Goal: Task Accomplishment & Management: Manage account settings

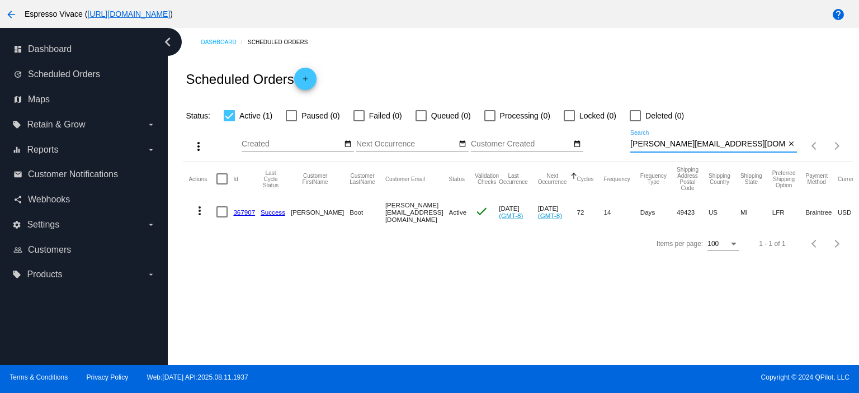
drag, startPoint x: 707, startPoint y: 144, endPoint x: 588, endPoint y: 145, distance: 118.5
click at [588, 145] on div "more_vert Aug Jan Feb Mar [DATE]" at bounding box center [517, 142] width 669 height 40
paste input "[EMAIL_ADDRESS]"
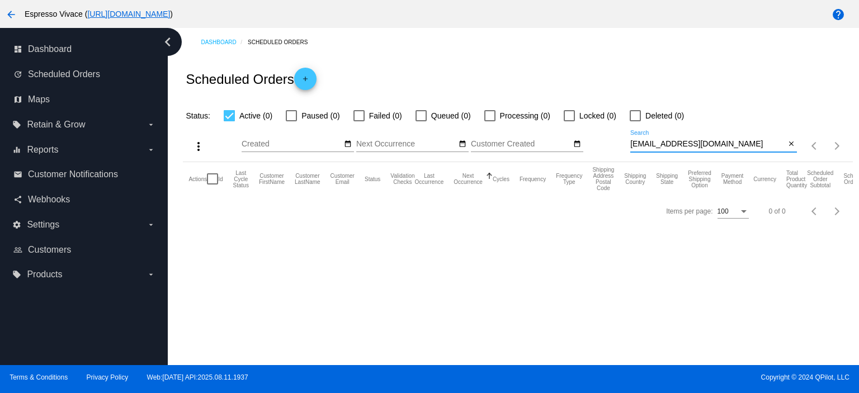
click at [632, 147] on input "[EMAIL_ADDRESS][DOMAIN_NAME]" at bounding box center [707, 144] width 155 height 9
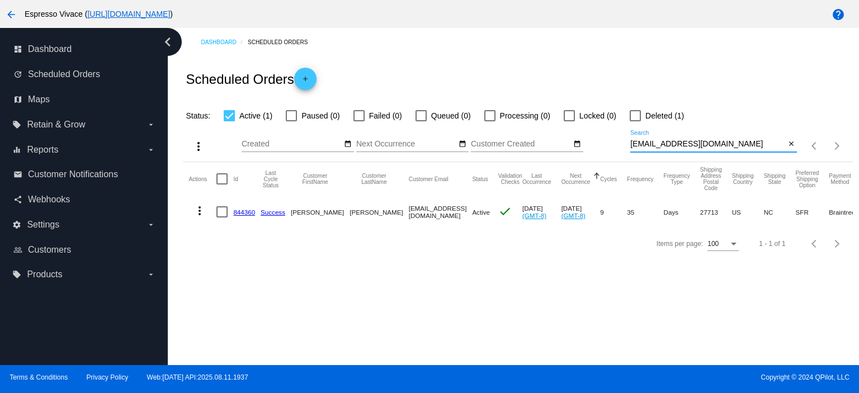
type input "[EMAIL_ADDRESS][DOMAIN_NAME]"
click at [247, 212] on link "844360" at bounding box center [244, 211] width 22 height 7
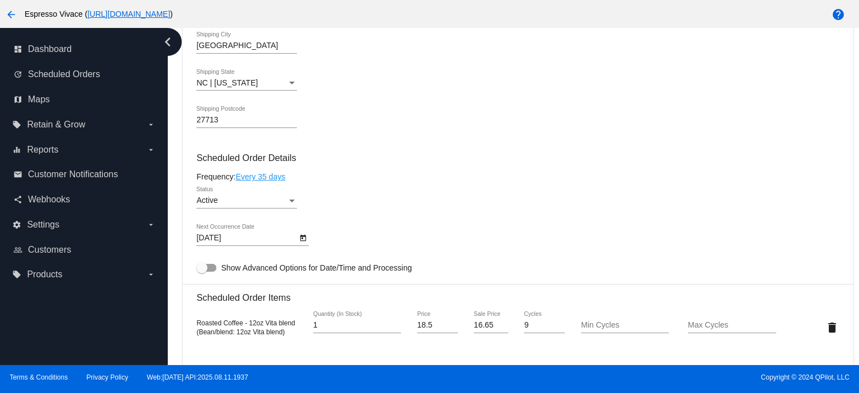
scroll to position [559, 0]
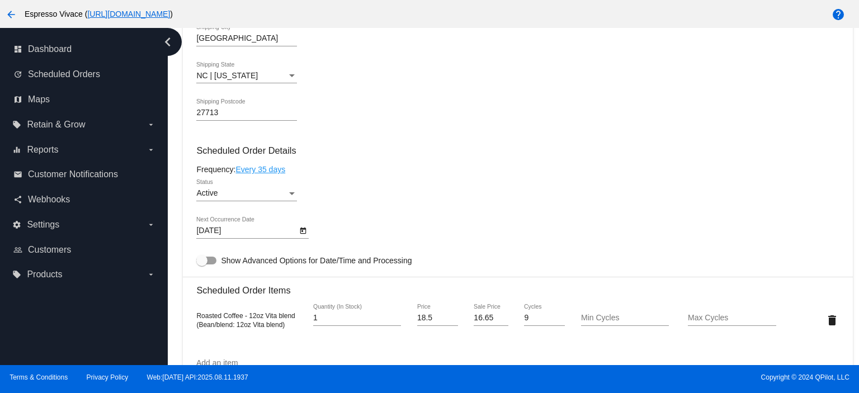
click at [246, 225] on div "[DATE] Next Occurrence Date" at bounding box center [246, 228] width 101 height 22
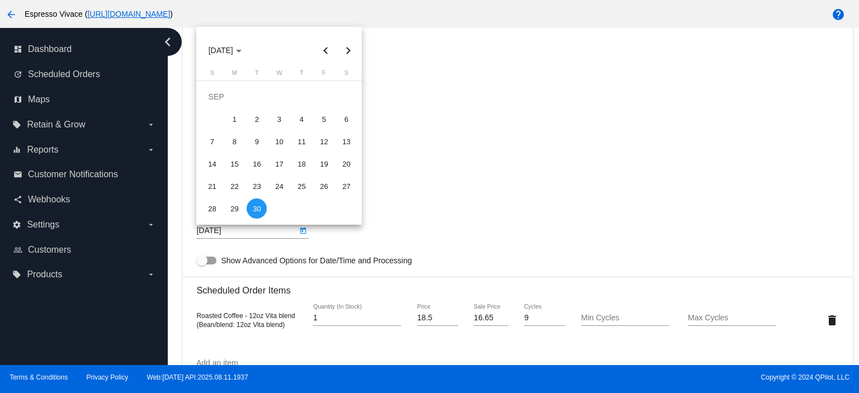
click at [181, 308] on div at bounding box center [429, 196] width 859 height 393
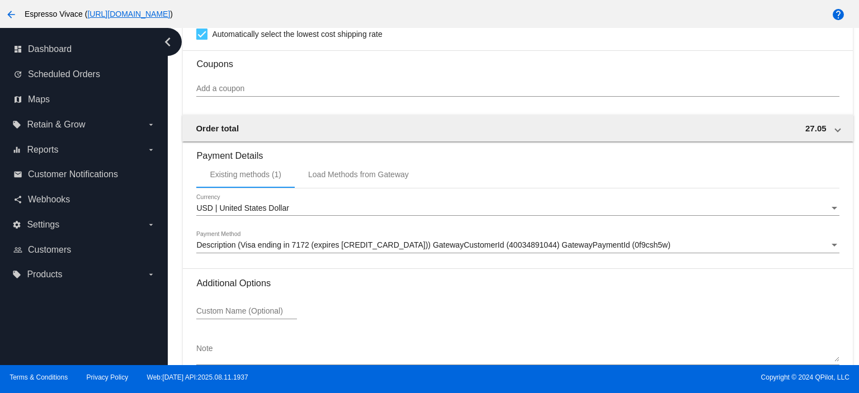
scroll to position [1049, 0]
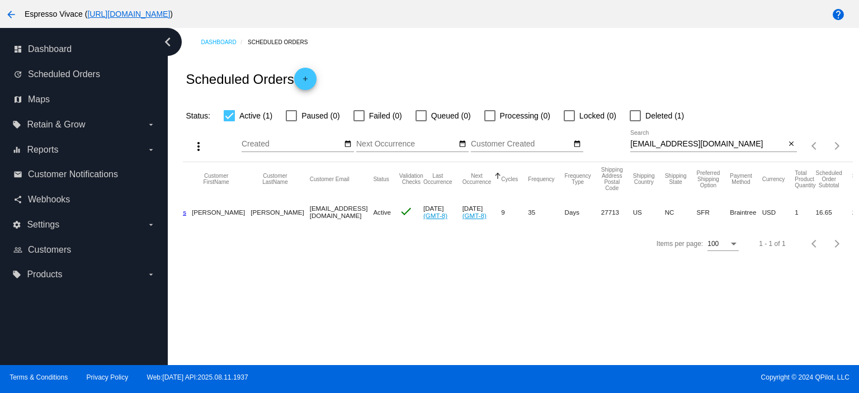
scroll to position [0, 37]
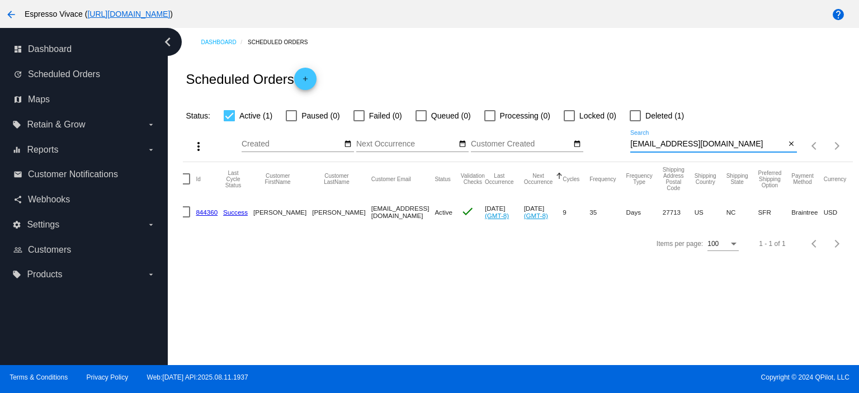
drag, startPoint x: 723, startPoint y: 143, endPoint x: 632, endPoint y: 140, distance: 90.6
click at [632, 140] on input "[EMAIL_ADDRESS][DOMAIN_NAME]" at bounding box center [707, 144] width 155 height 9
paste input "kazi.tasnif.islam@g"
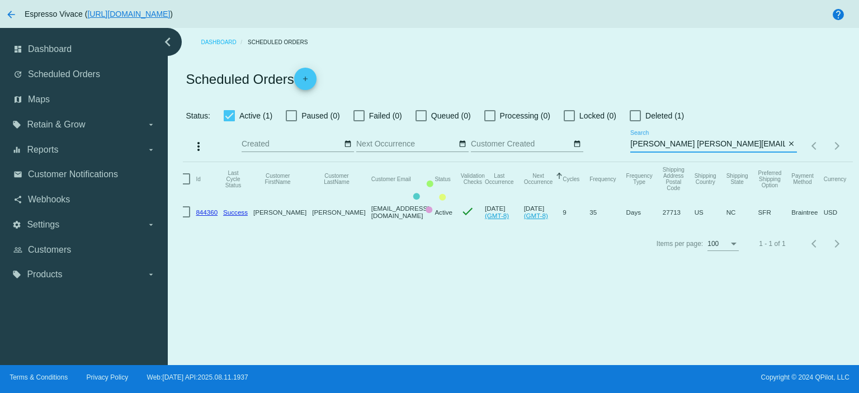
scroll to position [0, 27]
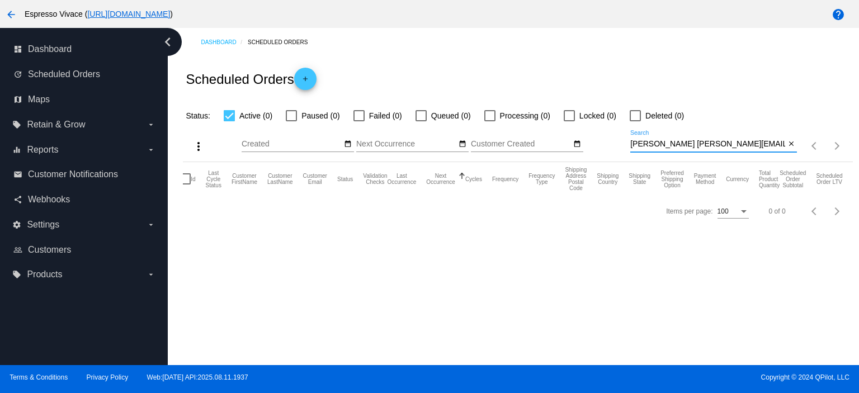
click at [634, 146] on input "[PERSON_NAME] [PERSON_NAME][EMAIL_ADDRESS][DOMAIN_NAME]" at bounding box center [707, 144] width 155 height 9
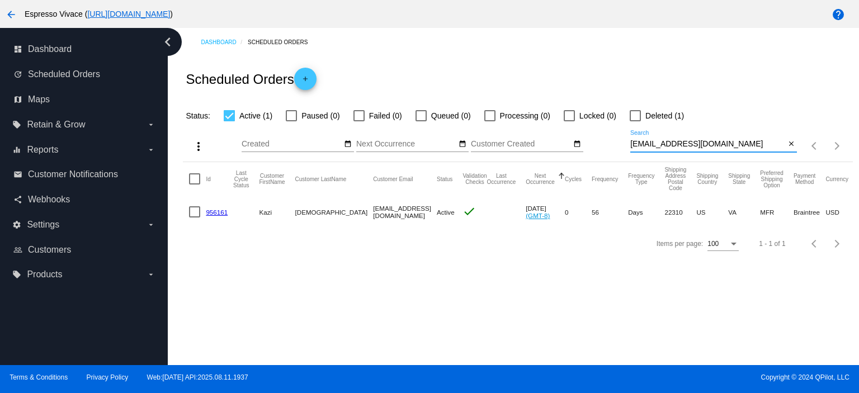
type input "[EMAIL_ADDRESS][DOMAIN_NAME]"
click at [211, 216] on mat-cell "956161" at bounding box center [219, 212] width 27 height 32
click at [210, 214] on link "956161" at bounding box center [217, 211] width 22 height 7
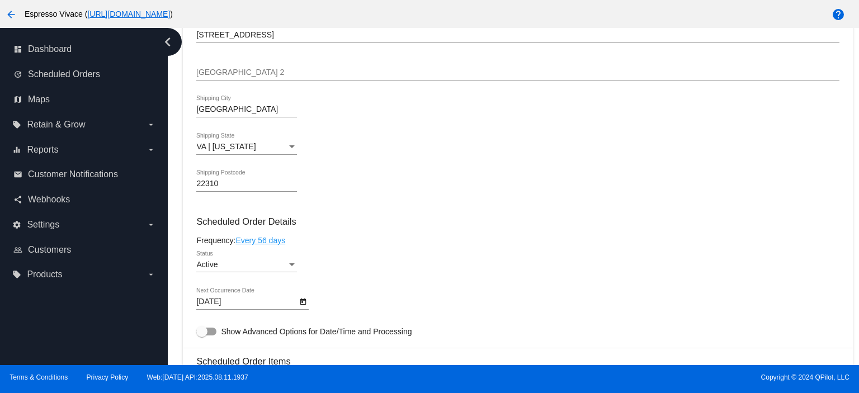
scroll to position [391, 0]
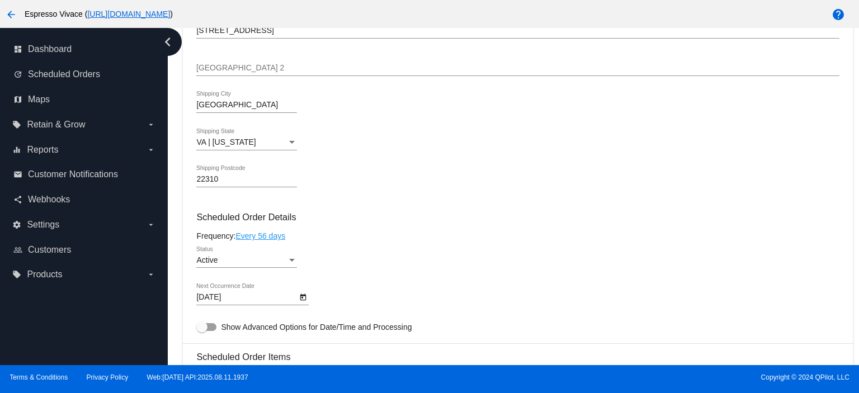
click at [253, 299] on body "arrow_back Espresso Vivace ( [URL][DOMAIN_NAME] ) help dashboard Dashboard upda…" at bounding box center [429, 196] width 859 height 393
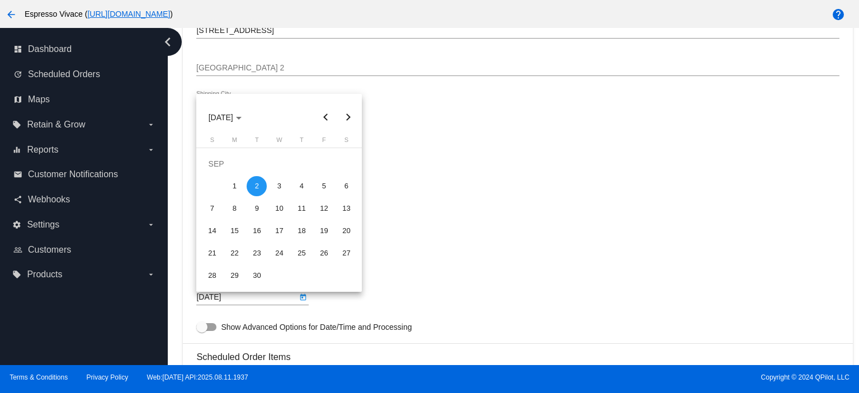
click at [258, 192] on div "2" at bounding box center [257, 186] width 20 height 20
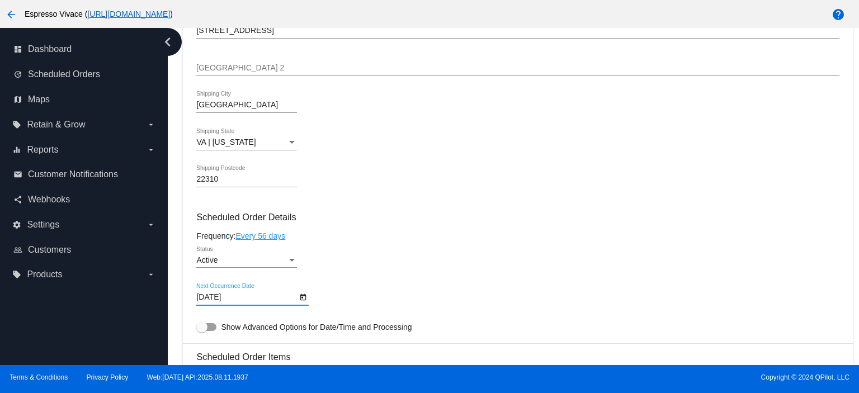
drag, startPoint x: 215, startPoint y: 329, endPoint x: 234, endPoint y: 328, distance: 19.1
click at [215, 329] on div at bounding box center [206, 327] width 20 height 8
click at [202, 331] on input "Show Advanced Options for Date/Time and Processing" at bounding box center [201, 331] width 1 height 1
checkbox input "true"
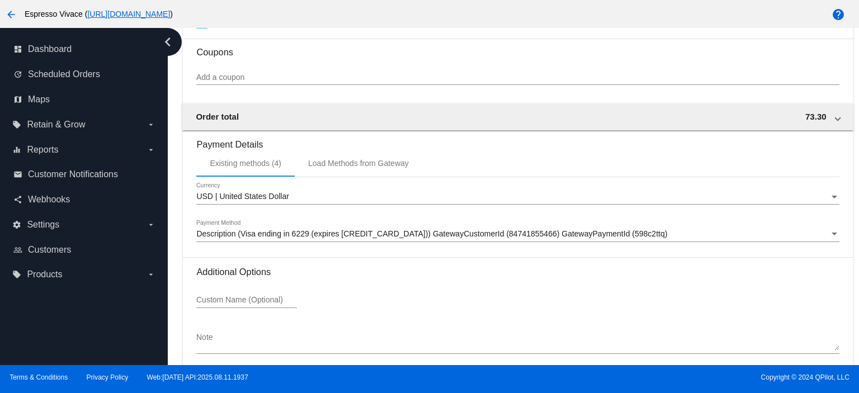
scroll to position [1265, 0]
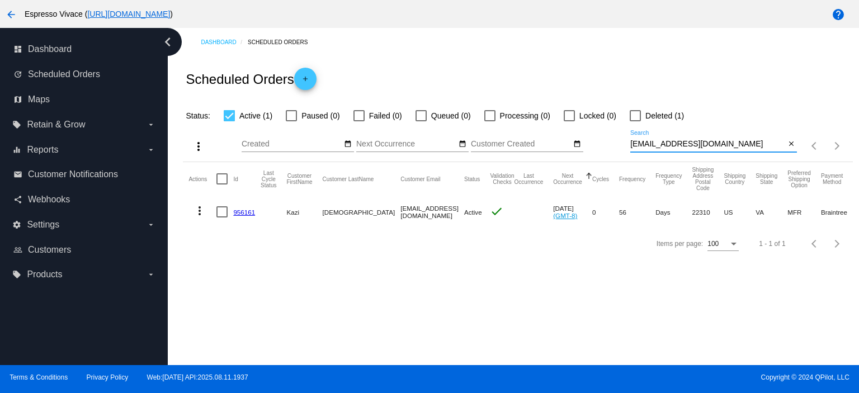
drag, startPoint x: 759, startPoint y: 145, endPoint x: 610, endPoint y: 138, distance: 149.4
click at [564, 138] on div "more_vert Aug Jan Feb Mar [DATE]" at bounding box center [517, 142] width 669 height 40
paste input "[EMAIL_ADDRESS][DOMAIN_NAME]"
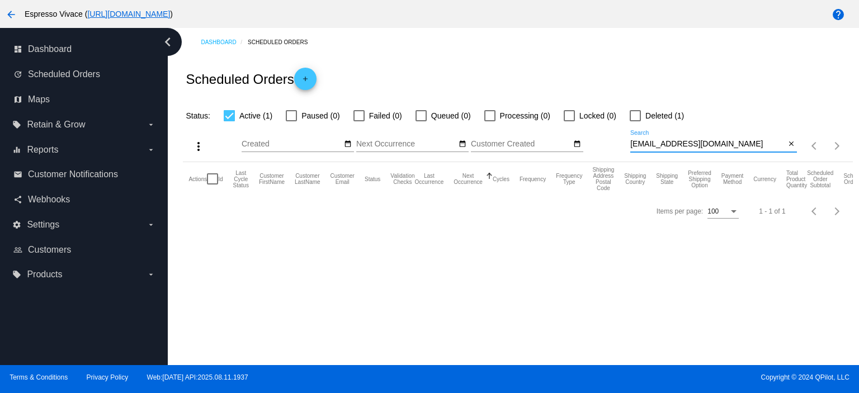
click at [634, 144] on input "[EMAIL_ADDRESS][DOMAIN_NAME]" at bounding box center [707, 144] width 155 height 9
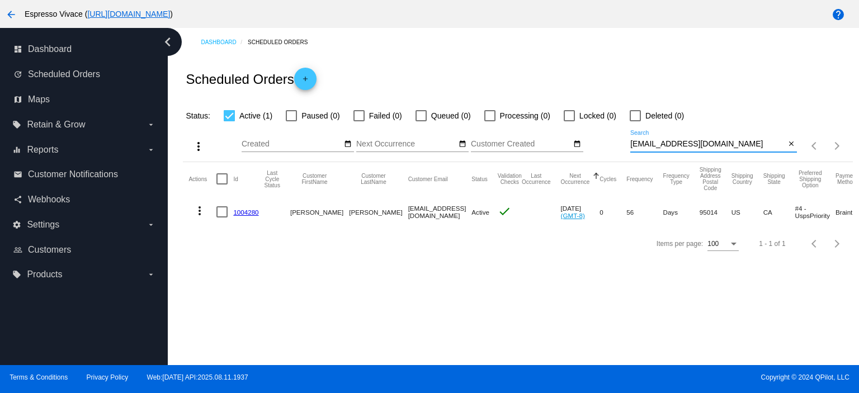
type input "[EMAIL_ADDRESS][DOMAIN_NAME]"
click at [255, 212] on link "1004280" at bounding box center [245, 211] width 25 height 7
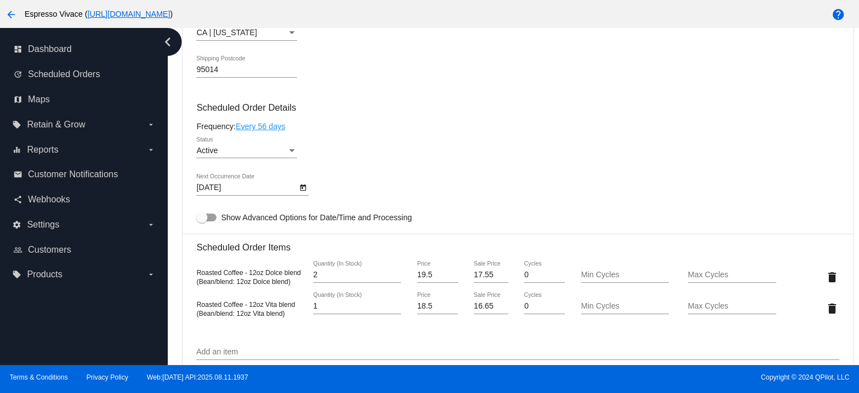
scroll to position [503, 0]
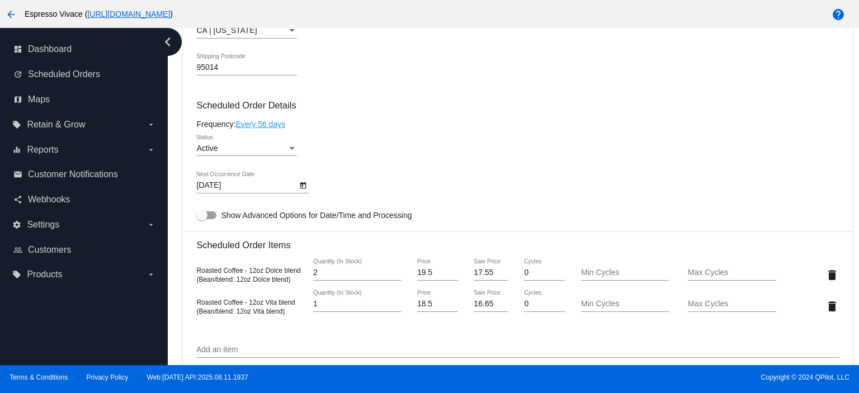
click at [241, 183] on body "arrow_back Espresso Vivace ( [URL][DOMAIN_NAME] ) help dashboard Dashboard upda…" at bounding box center [429, 196] width 859 height 393
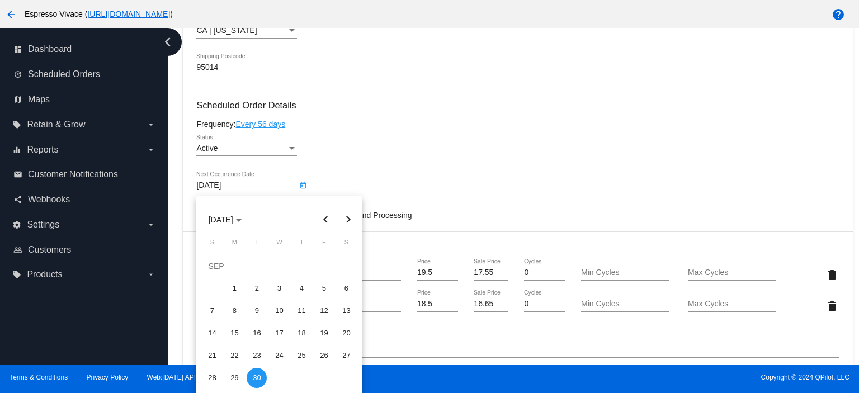
click at [409, 193] on div at bounding box center [429, 196] width 859 height 393
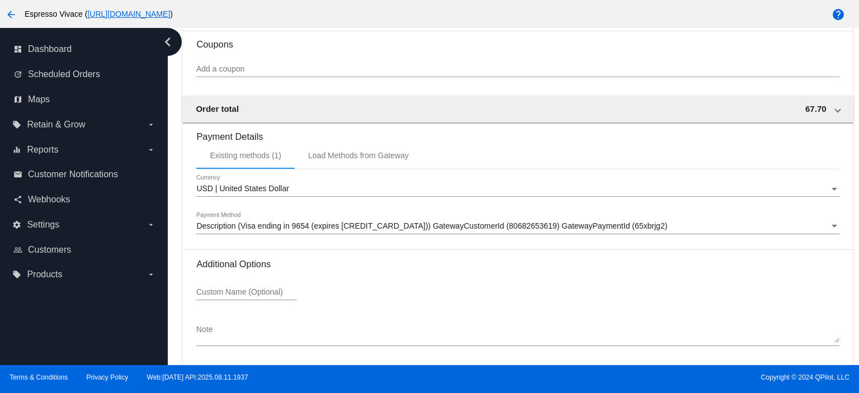
scroll to position [980, 0]
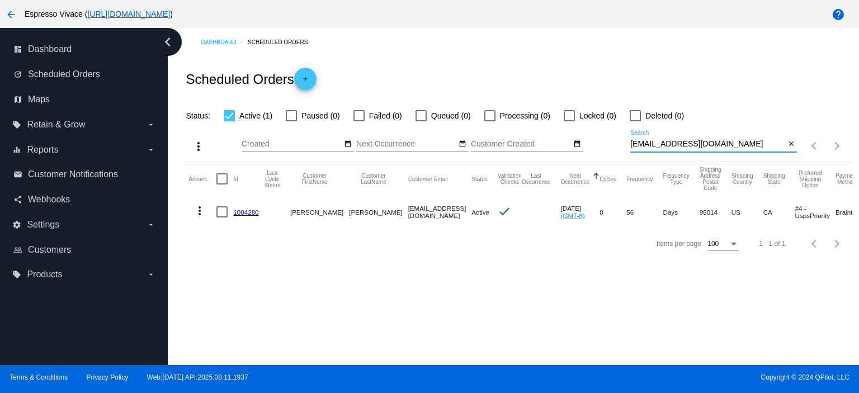
drag, startPoint x: 736, startPoint y: 145, endPoint x: 624, endPoint y: 142, distance: 111.3
click at [622, 143] on div "more_vert Aug Jan Feb Mar [DATE]" at bounding box center [517, 142] width 669 height 40
paste input "[EMAIL_ADDRESS][DOMAIN_NAME]"
click at [632, 145] on input "[EMAIL_ADDRESS][DOMAIN_NAME]" at bounding box center [707, 144] width 155 height 9
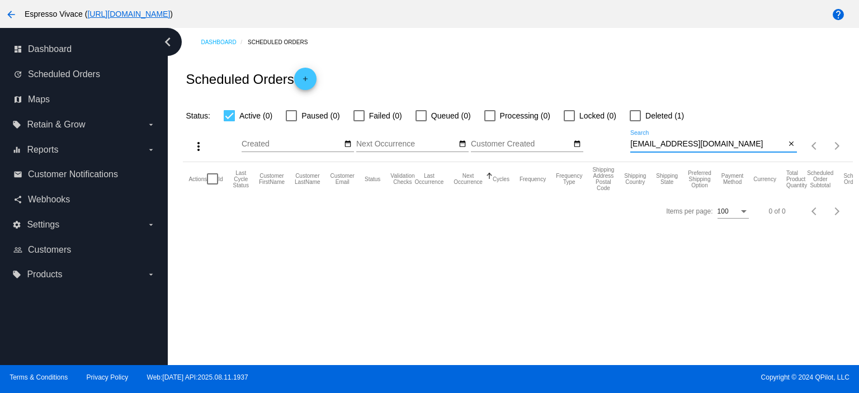
drag, startPoint x: 727, startPoint y: 146, endPoint x: 590, endPoint y: 138, distance: 136.6
click at [584, 139] on div "more_vert Aug Jan Feb Mar [DATE]" at bounding box center [517, 142] width 669 height 40
paste input "[EMAIL_ADDRESS]"
click at [631, 143] on input "[EMAIL_ADDRESS][DOMAIN_NAME]" at bounding box center [707, 144] width 155 height 9
click at [630, 146] on input "[EMAIL_ADDRESS][DOMAIN_NAME]" at bounding box center [707, 144] width 155 height 9
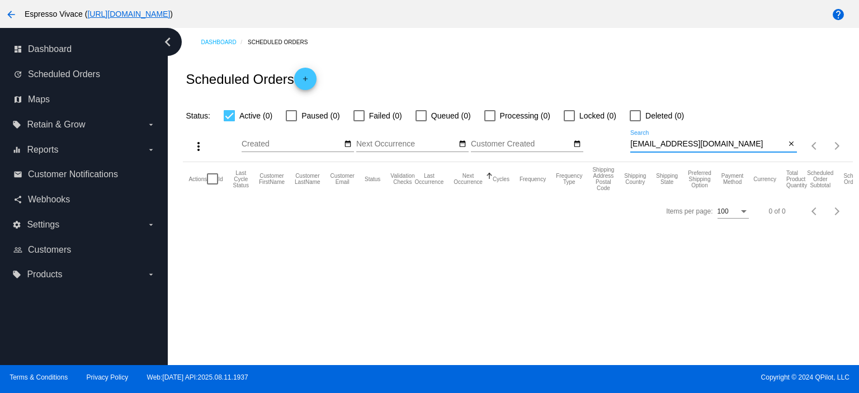
click at [630, 145] on input "[EMAIL_ADDRESS][DOMAIN_NAME]" at bounding box center [707, 144] width 155 height 9
click at [633, 144] on input "[EMAIL_ADDRESS][DOMAIN_NAME]" at bounding box center [707, 144] width 155 height 9
drag, startPoint x: 725, startPoint y: 145, endPoint x: 622, endPoint y: 138, distance: 103.1
click at [622, 138] on div "more_vert Aug Jan Feb Mar [DATE]" at bounding box center [517, 142] width 669 height 40
paste input "[EMAIL_ADDRESS]"
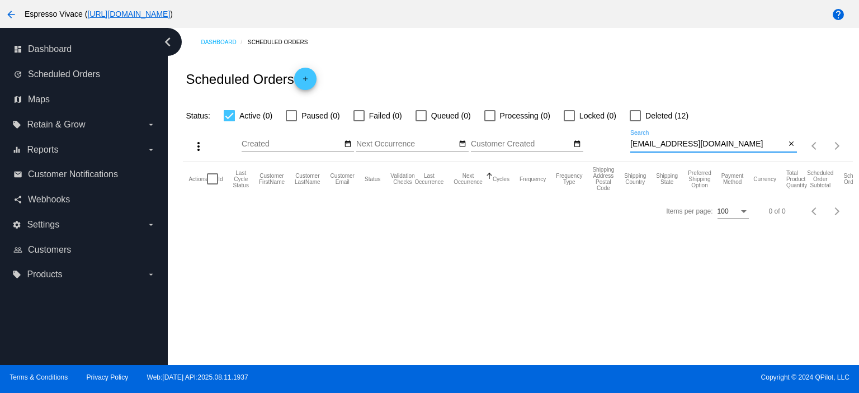
click at [636, 148] on input "[EMAIL_ADDRESS][DOMAIN_NAME]" at bounding box center [707, 144] width 155 height 9
click at [632, 146] on input "[EMAIL_ADDRESS][DOMAIN_NAME]" at bounding box center [707, 144] width 155 height 9
type input "[EMAIL_ADDRESS][DOMAIN_NAME]"
drag, startPoint x: 721, startPoint y: 146, endPoint x: 624, endPoint y: 143, distance: 96.8
click at [624, 143] on div "more_vert Aug Jan Feb Mar [DATE]" at bounding box center [517, 142] width 669 height 40
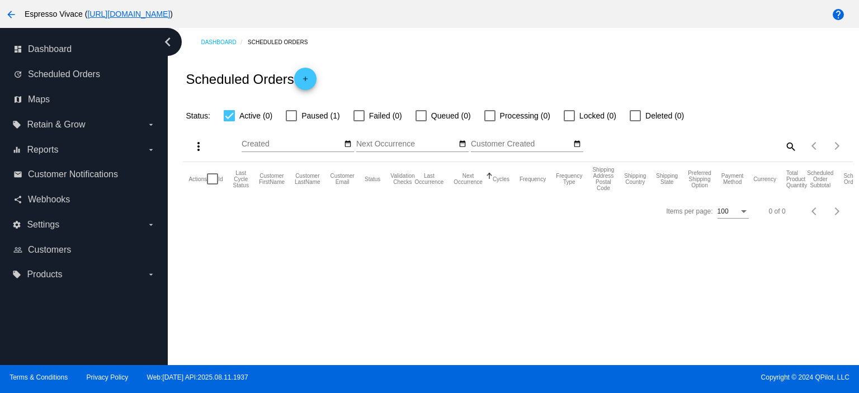
click at [789, 144] on app-dashboard-scheduled-orders "Scheduled Orders add Status: Active (0) Paused (1) Failed (0) Queued (0) Proces…" at bounding box center [517, 141] width 669 height 170
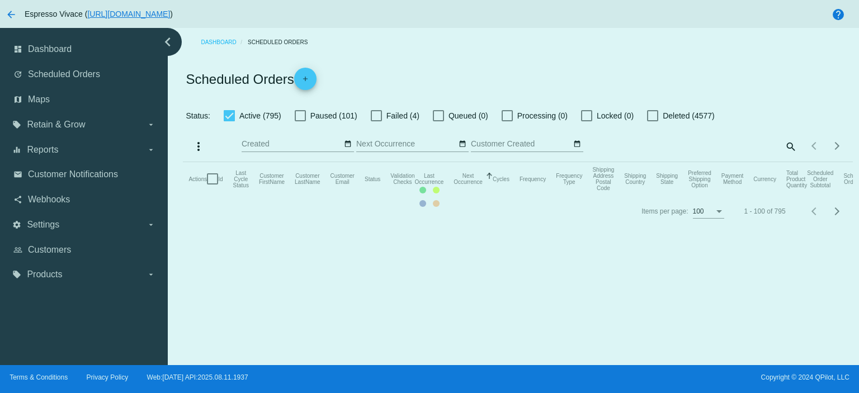
click at [789, 162] on mat-table "Actions Id Last Cycle Status Customer FirstName Customer LastName Customer Emai…" at bounding box center [517, 179] width 669 height 34
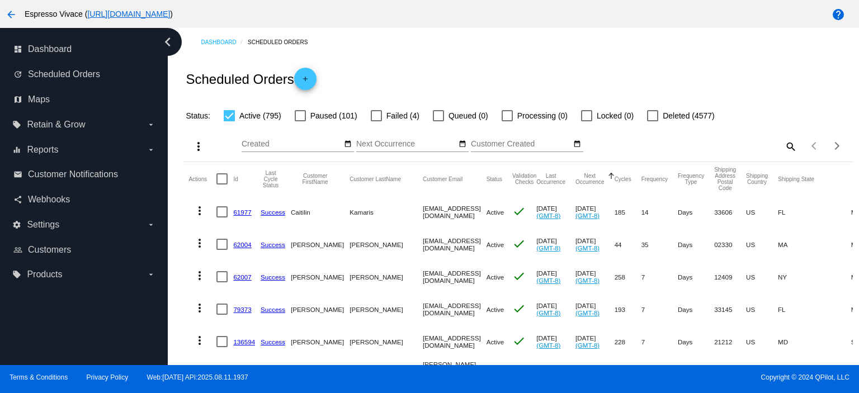
click at [797, 146] on div "Items per page: 100 1 - 100 of 795" at bounding box center [824, 145] width 55 height 31
click at [784, 146] on mat-icon "search" at bounding box center [789, 146] width 13 height 17
click at [694, 147] on input "Search" at bounding box center [713, 144] width 167 height 9
paste input "[EMAIL_ADDRESS][DOMAIN_NAME]"
click at [625, 144] on div "more_vert Aug Jan Feb Mar [DATE]" at bounding box center [517, 142] width 669 height 40
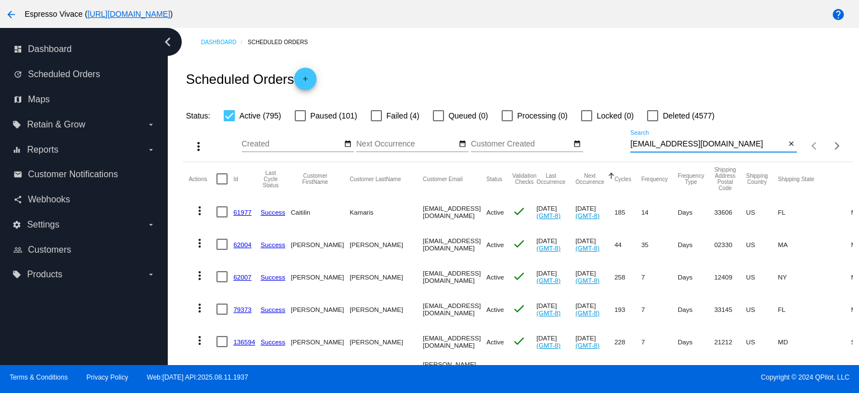
click at [630, 143] on input "[EMAIL_ADDRESS][DOMAIN_NAME]" at bounding box center [707, 144] width 155 height 9
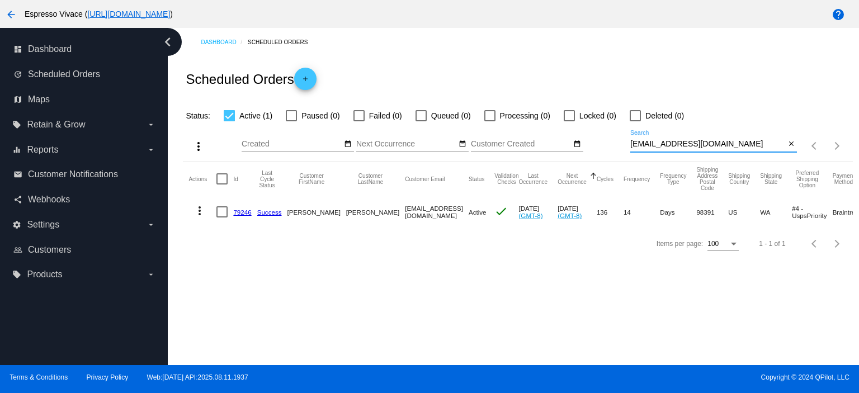
type input "[EMAIL_ADDRESS][DOMAIN_NAME]"
click at [249, 207] on mat-cell "79246" at bounding box center [244, 212] width 23 height 32
click at [248, 210] on link "79246" at bounding box center [242, 211] width 18 height 7
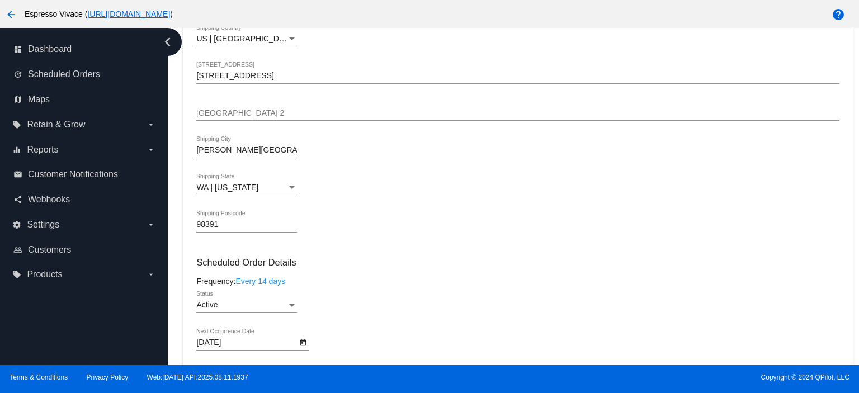
scroll to position [503, 0]
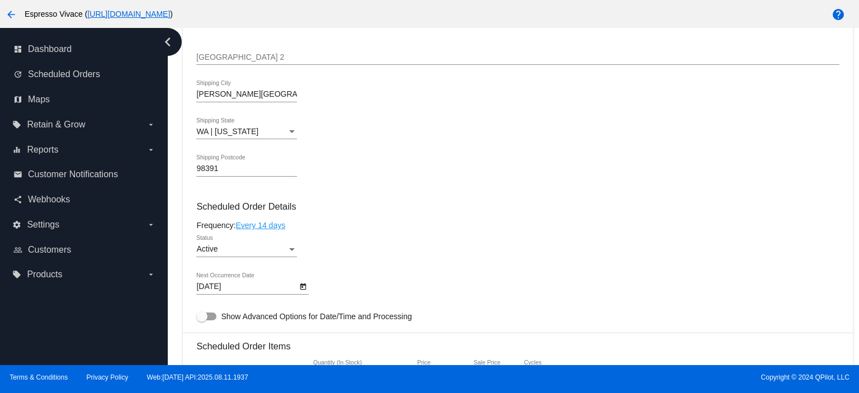
click at [252, 285] on body "arrow_back Espresso Vivace ( [URL][DOMAIN_NAME] ) help dashboard Dashboard upda…" at bounding box center [429, 196] width 859 height 393
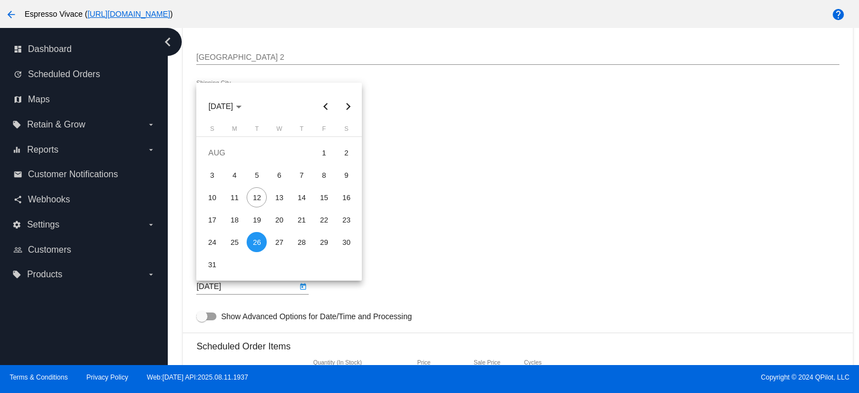
click at [255, 244] on div "26" at bounding box center [257, 242] width 20 height 20
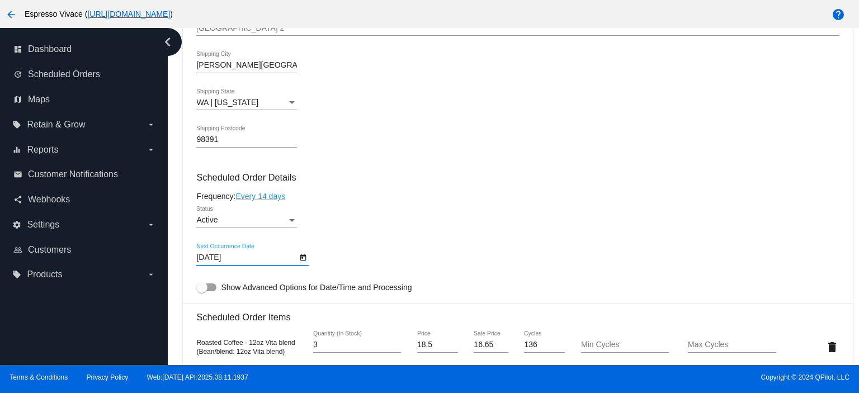
scroll to position [559, 0]
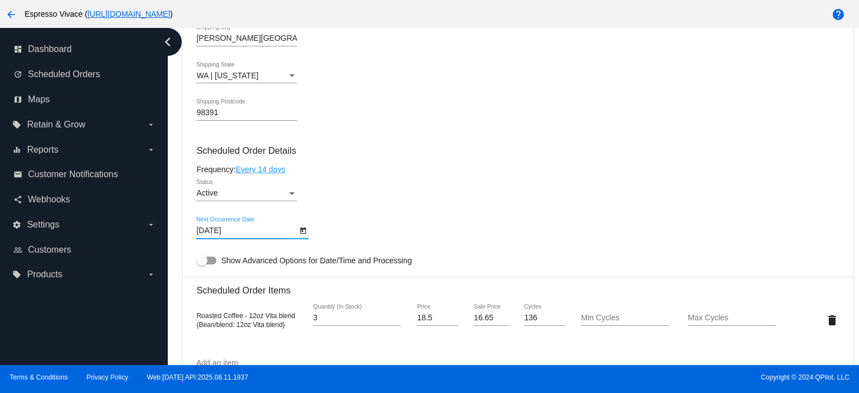
click at [208, 255] on mat-card-content "Customer 289142: [PERSON_NAME] [EMAIL_ADDRESS][DOMAIN_NAME] Customer Shipping E…" at bounding box center [517, 274] width 642 height 1053
click at [208, 259] on div at bounding box center [206, 261] width 20 height 8
click at [202, 264] on input "Show Advanced Options for Date/Time and Processing" at bounding box center [201, 264] width 1 height 1
checkbox input "true"
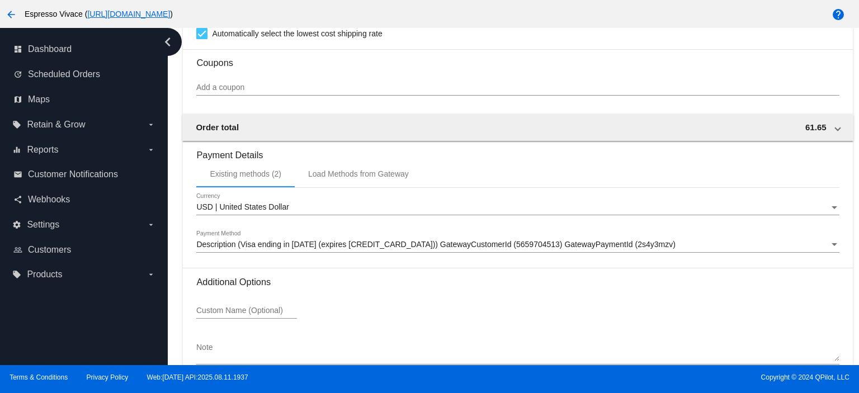
scroll to position [1302, 0]
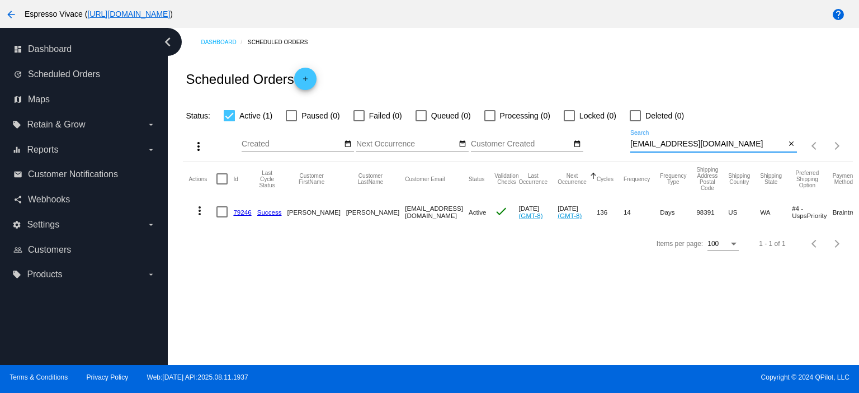
drag, startPoint x: 735, startPoint y: 146, endPoint x: 593, endPoint y: 141, distance: 142.6
click at [593, 141] on div "more_vert Aug Jan Feb Mar [DATE]" at bounding box center [517, 142] width 669 height 40
paste input "lindsiegoss@theclassytortoise"
click at [632, 144] on input "[EMAIL_ADDRESS][DOMAIN_NAME]" at bounding box center [707, 144] width 155 height 9
type input "[EMAIL_ADDRESS][DOMAIN_NAME]"
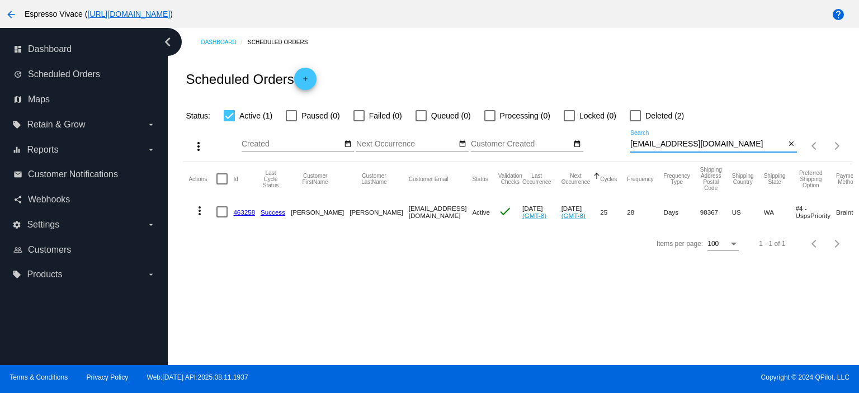
click at [249, 206] on mat-cell "463258" at bounding box center [246, 212] width 27 height 32
click at [235, 209] on link "463258" at bounding box center [244, 211] width 22 height 7
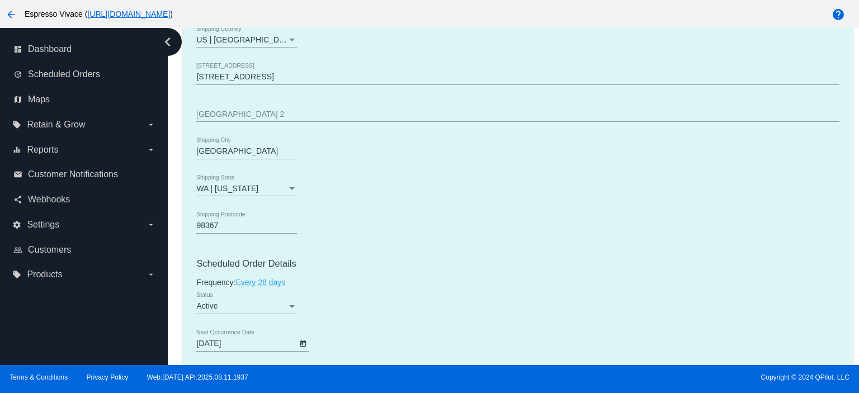
scroll to position [503, 0]
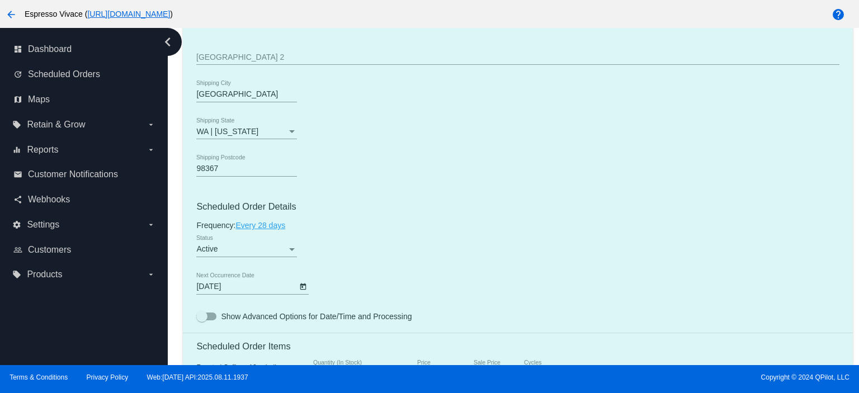
click at [237, 283] on div "[DATE] Next Occurrence Date" at bounding box center [246, 284] width 101 height 22
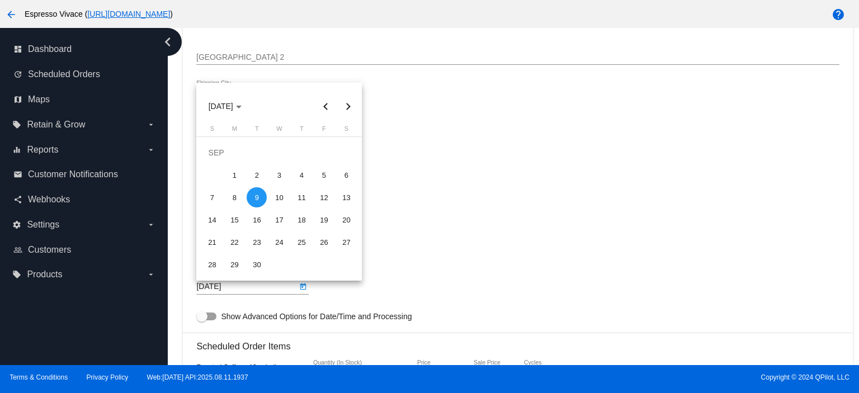
click at [237, 283] on div at bounding box center [429, 196] width 859 height 393
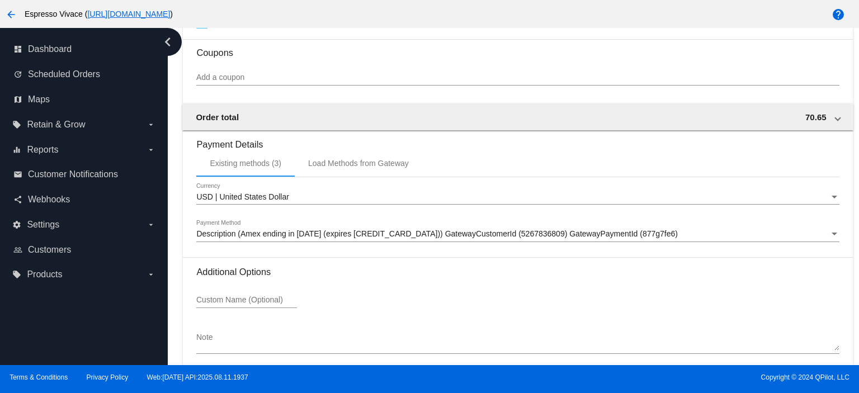
scroll to position [1113, 0]
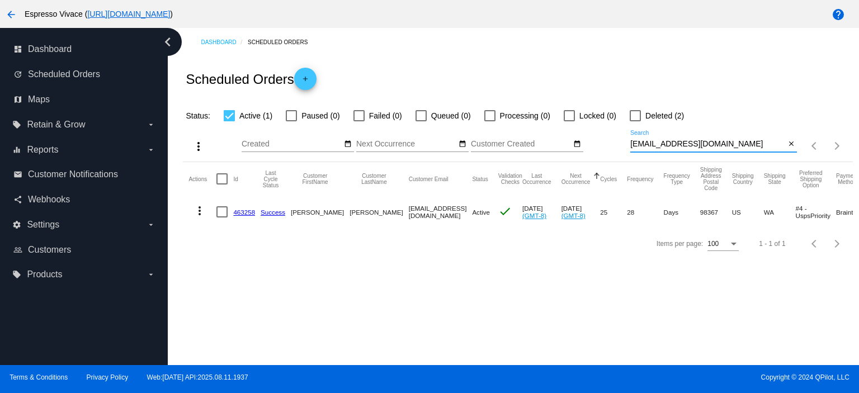
drag, startPoint x: 755, startPoint y: 143, endPoint x: 622, endPoint y: 142, distance: 133.0
click at [622, 142] on div "more_vert Aug Jan Feb Mar [DATE]" at bounding box center [517, 142] width 669 height 40
paste input "[EMAIL_ADDRESS]"
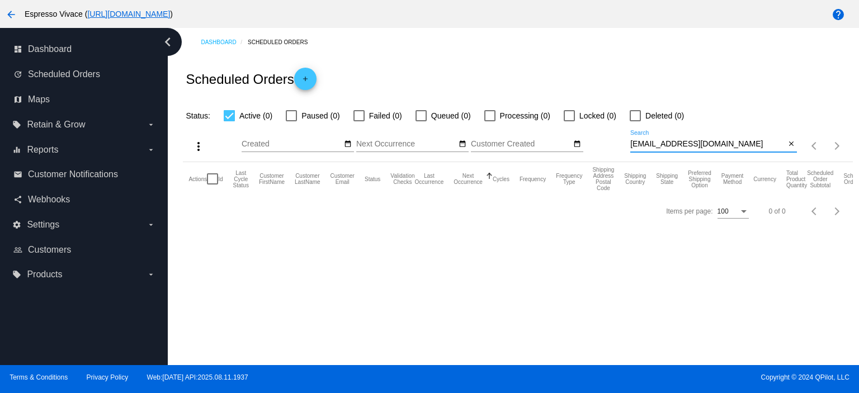
click at [633, 144] on input "[EMAIL_ADDRESS][DOMAIN_NAME]" at bounding box center [707, 144] width 155 height 9
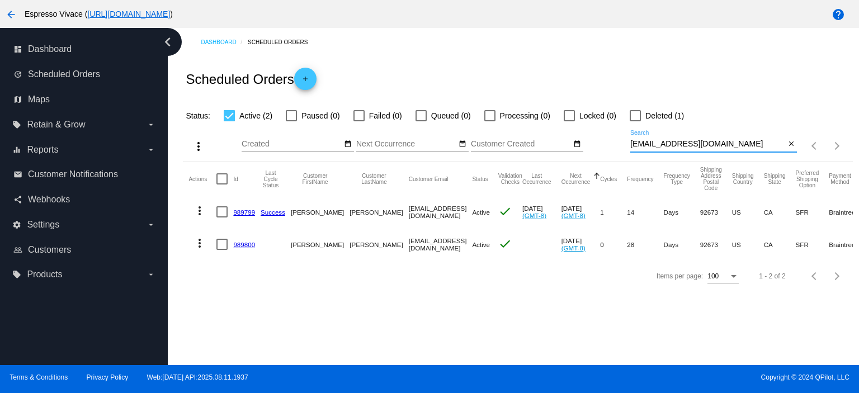
type input "[EMAIL_ADDRESS][DOMAIN_NAME]"
click at [249, 206] on mat-cell "989799" at bounding box center [246, 212] width 27 height 32
click at [249, 208] on link "989799" at bounding box center [244, 211] width 22 height 7
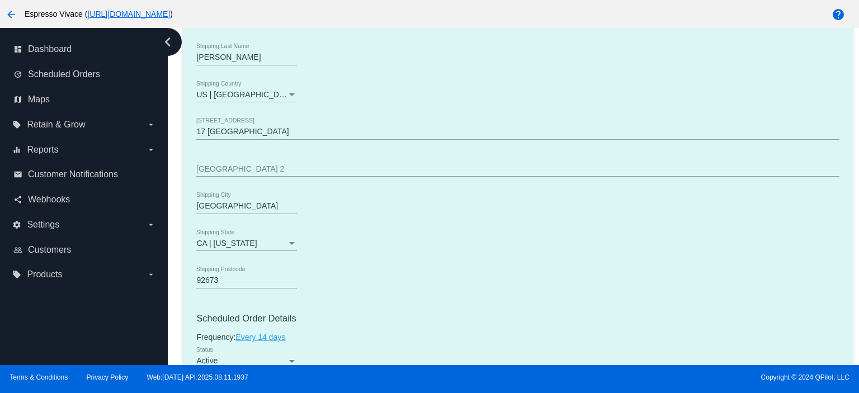
scroll to position [559, 0]
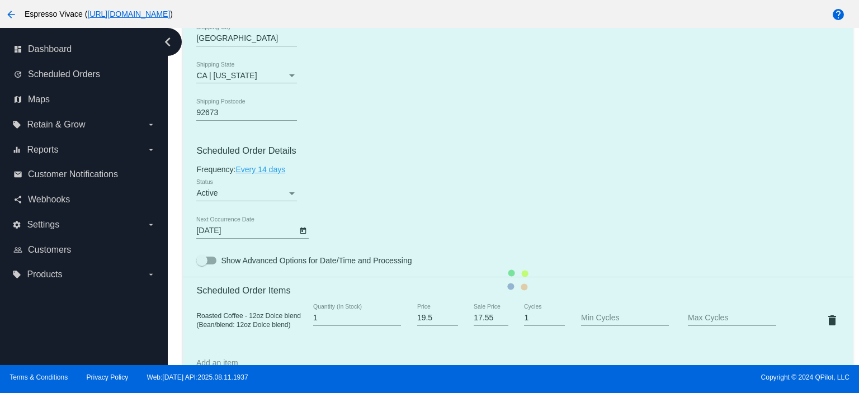
click at [240, 236] on mat-card "Customer 6767831: [PERSON_NAME] [EMAIL_ADDRESS][DOMAIN_NAME] Customer Shipping …" at bounding box center [517, 279] width 669 height 1091
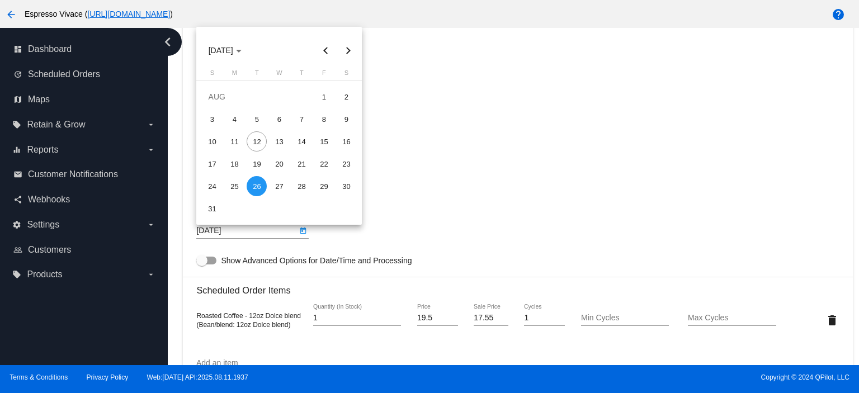
click at [240, 232] on body "arrow_back Espresso Vivace ( [URL][DOMAIN_NAME] ) help dashboard Dashboard upda…" at bounding box center [429, 196] width 859 height 393
click at [260, 189] on div "26" at bounding box center [257, 186] width 20 height 20
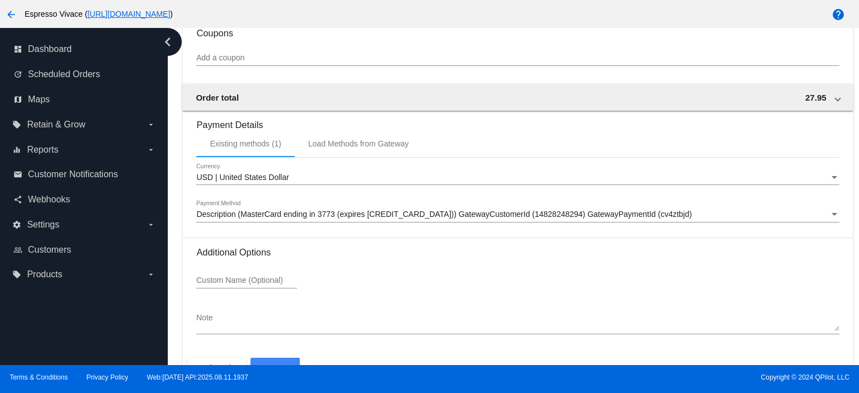
scroll to position [1049, 0]
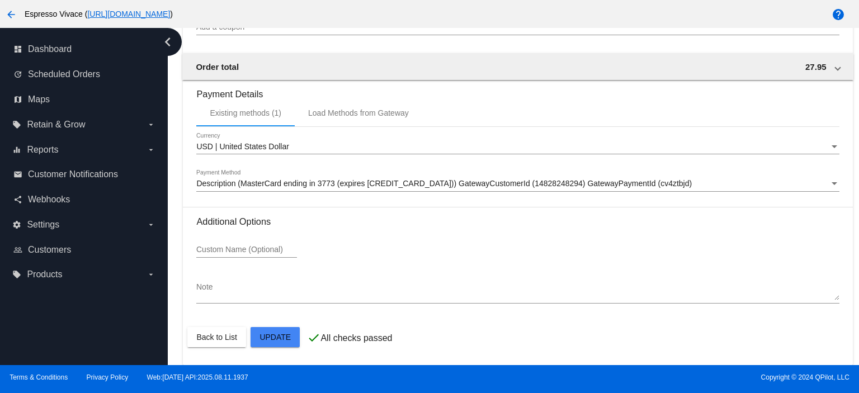
click at [212, 325] on mat-card-actions "Back to List Update" at bounding box center [517, 337] width 660 height 29
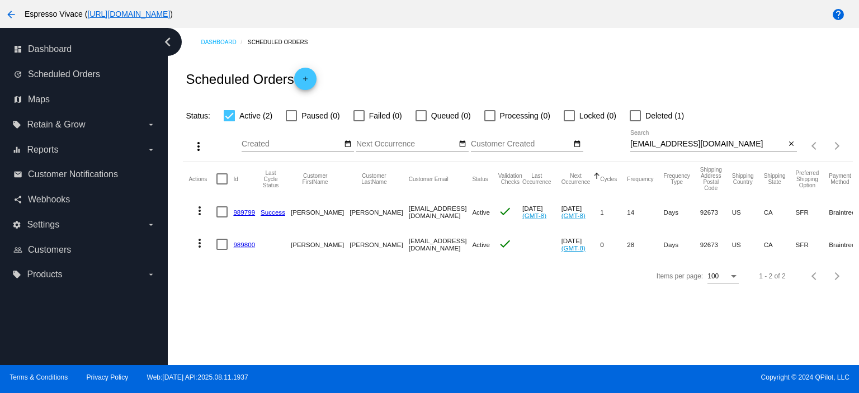
click at [245, 244] on link "989800" at bounding box center [244, 244] width 22 height 7
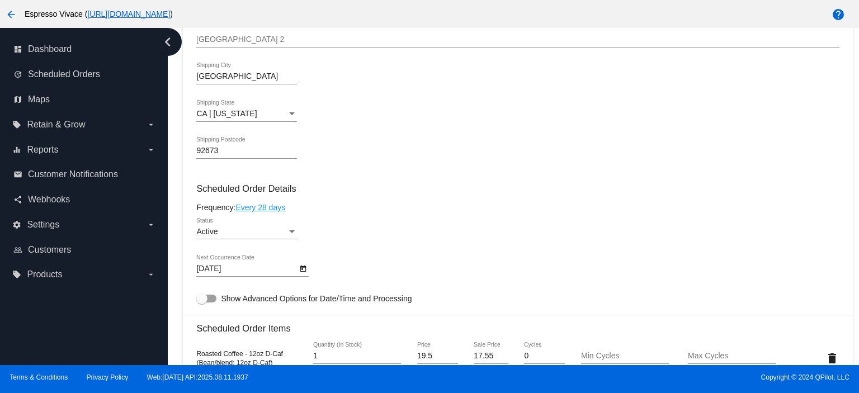
scroll to position [503, 0]
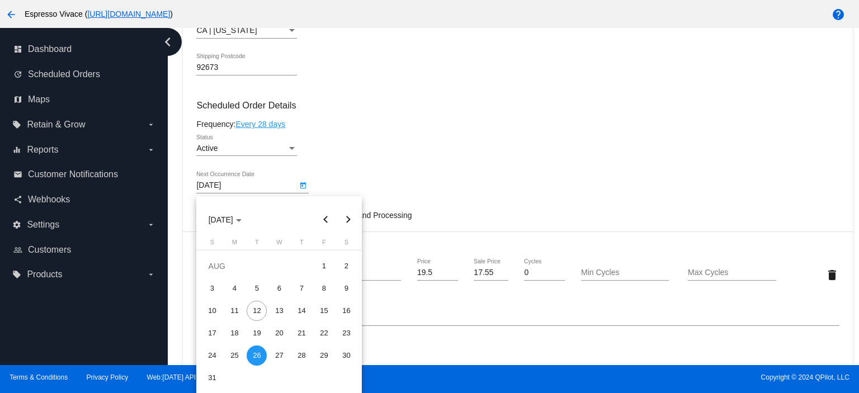
click at [249, 189] on body "arrow_back Espresso Vivace ( [URL][DOMAIN_NAME] ) help dashboard Dashboard upda…" at bounding box center [429, 196] width 859 height 393
click at [407, 165] on div at bounding box center [429, 196] width 859 height 393
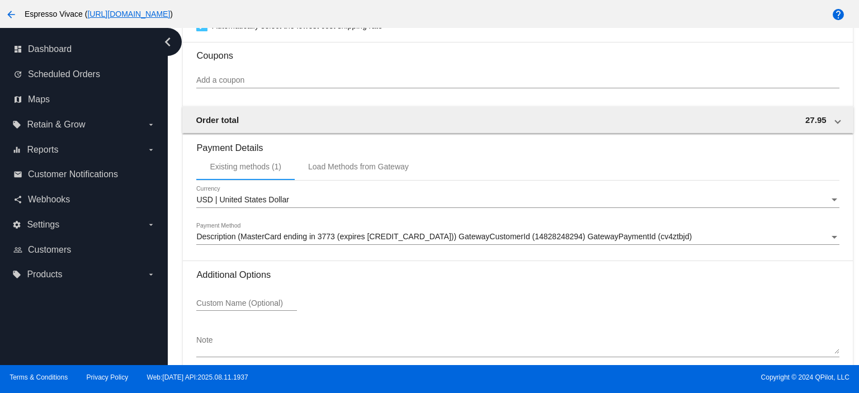
scroll to position [949, 0]
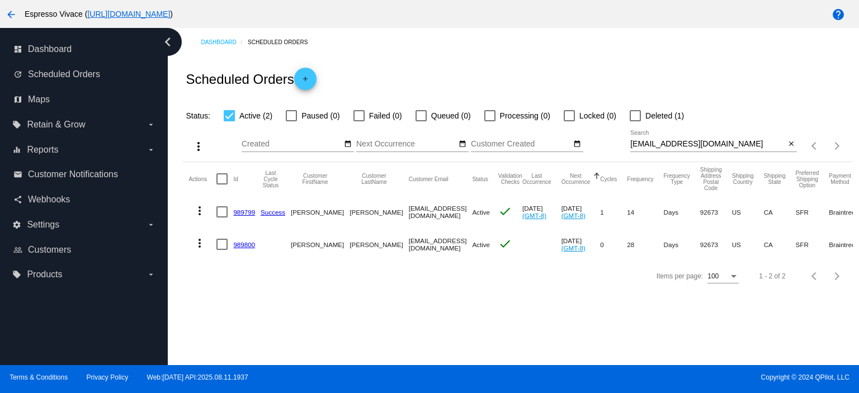
click at [246, 212] on link "989799" at bounding box center [244, 211] width 22 height 7
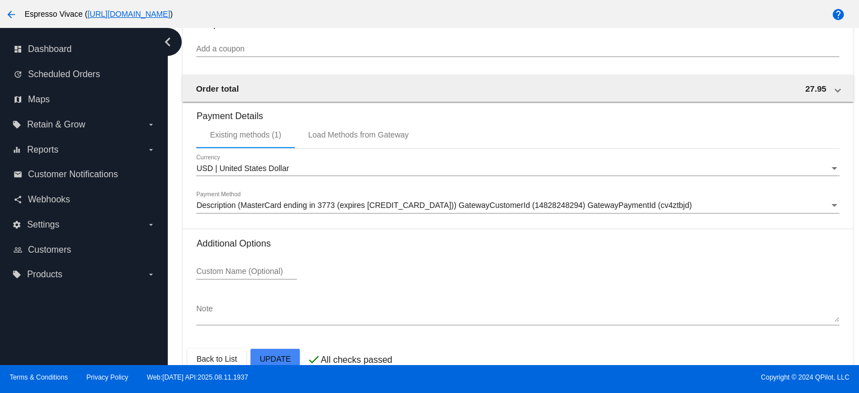
scroll to position [1049, 0]
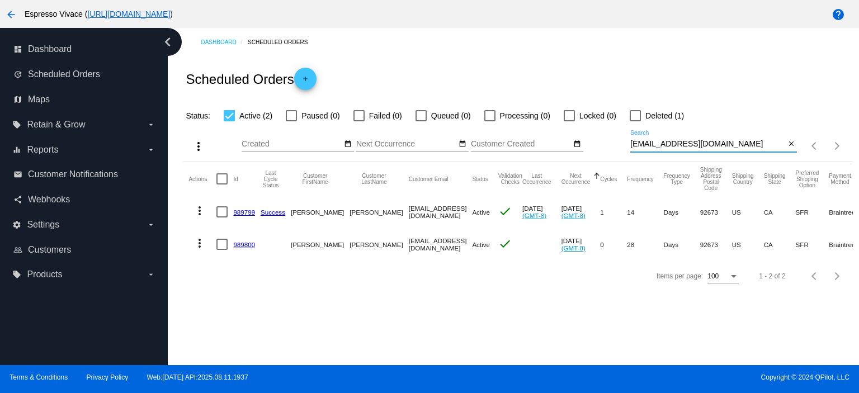
drag, startPoint x: 731, startPoint y: 144, endPoint x: 615, endPoint y: 151, distance: 116.5
click at [615, 151] on div "more_vert Aug Jan Feb Mar [DATE]" at bounding box center [517, 142] width 669 height 40
paste input "andr00"
click at [633, 145] on input "[EMAIL_ADDRESS][DOMAIN_NAME]" at bounding box center [707, 144] width 155 height 9
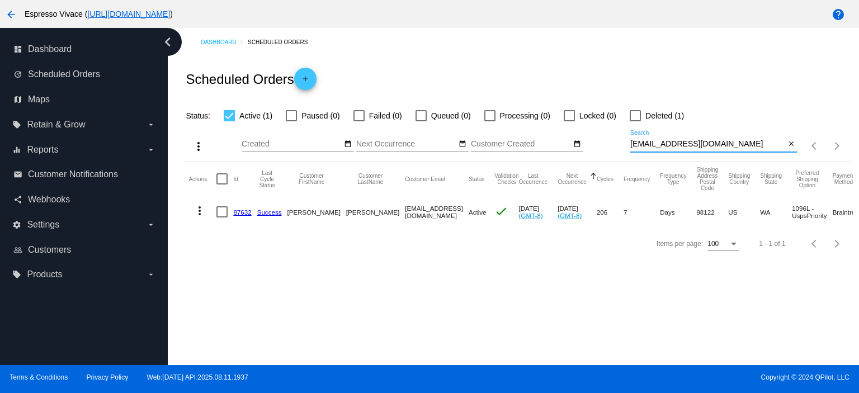
drag, startPoint x: 669, startPoint y: 141, endPoint x: 608, endPoint y: 140, distance: 60.4
click at [608, 140] on div "more_vert Aug Jan Feb Mar [DATE]" at bounding box center [517, 142] width 669 height 40
paste input "[EMAIL_ADDRESS][DOMAIN_NAME]"
click at [634, 145] on input "[EMAIL_ADDRESS][DOMAIN_NAME]" at bounding box center [707, 144] width 155 height 9
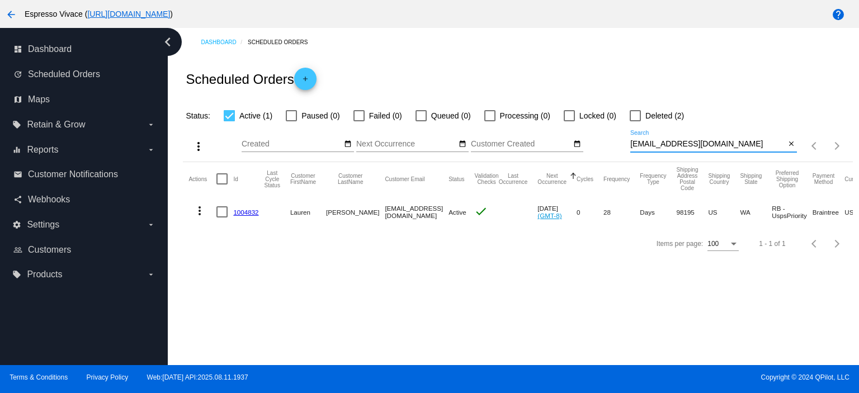
type input "[EMAIL_ADDRESS][DOMAIN_NAME]"
click at [246, 207] on mat-cell "1004832" at bounding box center [248, 212] width 31 height 32
click at [248, 210] on link "1004832" at bounding box center [245, 211] width 25 height 7
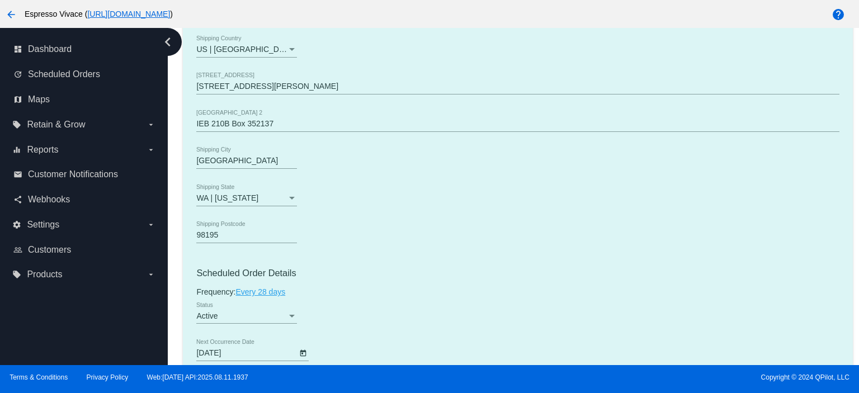
scroll to position [503, 0]
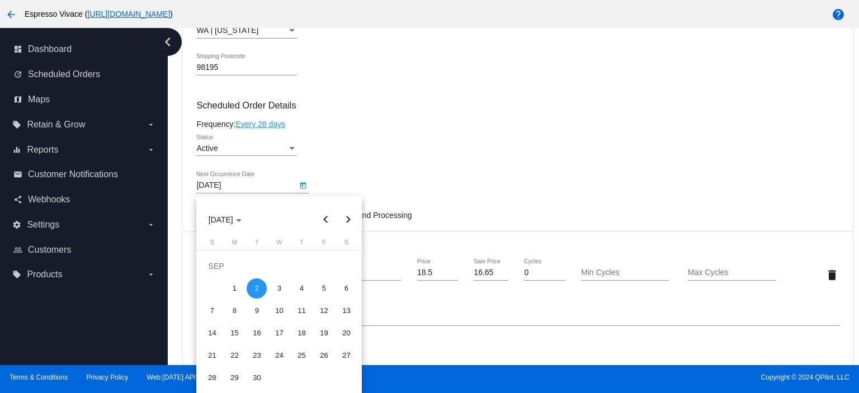
click at [253, 186] on body "arrow_back Espresso Vivace ( [URL][DOMAIN_NAME] ) help dashboard Dashboard upda…" at bounding box center [429, 196] width 859 height 393
click at [257, 289] on div "2" at bounding box center [257, 288] width 20 height 20
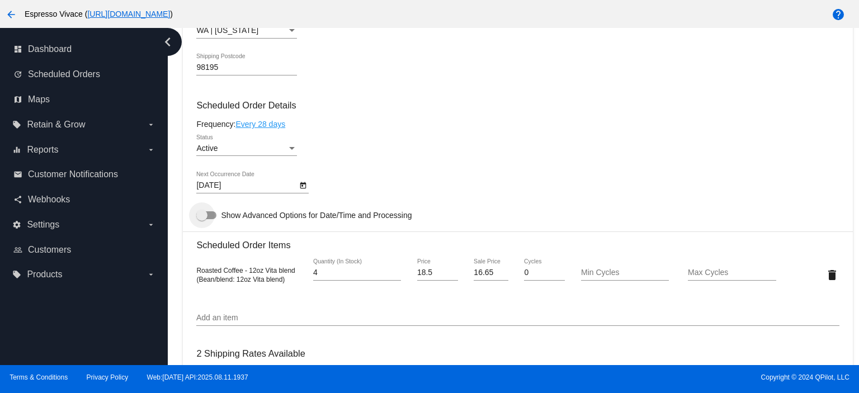
click at [213, 214] on div at bounding box center [206, 215] width 20 height 8
click at [202, 219] on input "Show Advanced Options for Date/Time and Processing" at bounding box center [201, 219] width 1 height 1
checkbox input "true"
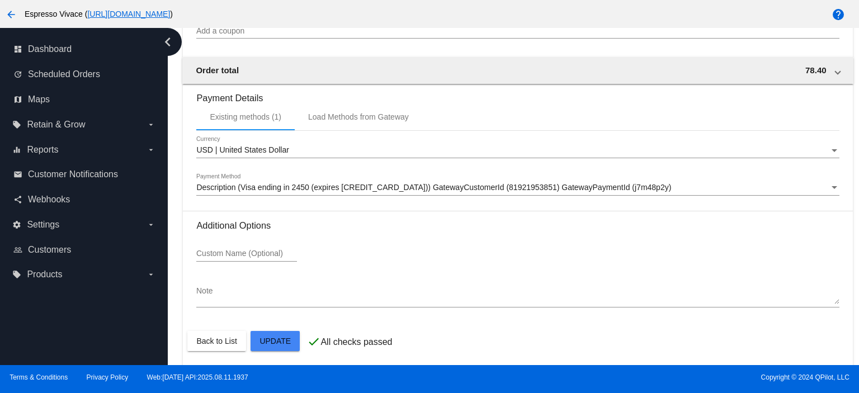
scroll to position [1201, 0]
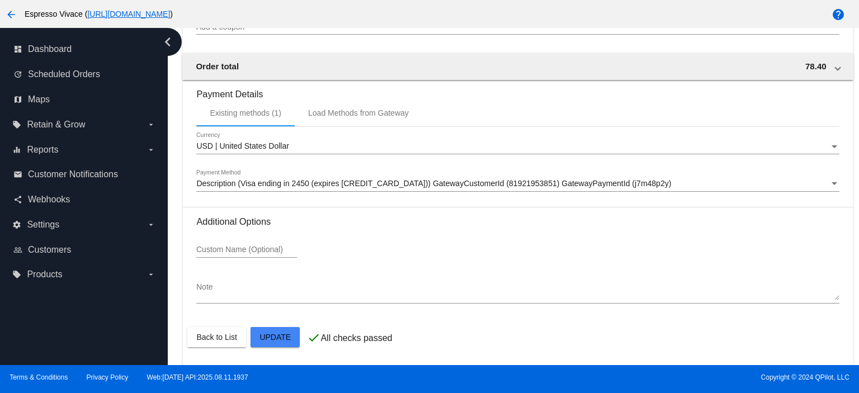
click at [211, 325] on mat-card-actions "Back to List Update" at bounding box center [517, 337] width 660 height 29
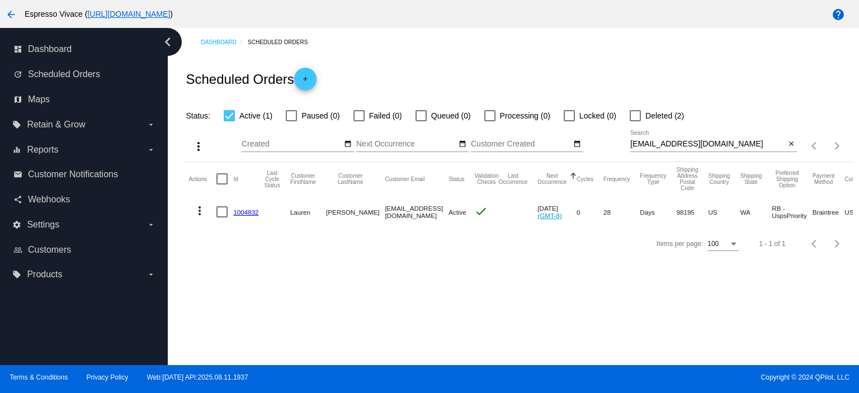
click at [702, 144] on input "[EMAIL_ADDRESS][DOMAIN_NAME]" at bounding box center [707, 144] width 155 height 9
drag, startPoint x: 702, startPoint y: 144, endPoint x: 615, endPoint y: 136, distance: 87.5
click at [615, 136] on div "more_vert Aug Jan Feb Mar [DATE]" at bounding box center [517, 142] width 669 height 40
paste input "[EMAIL_ADDRESS][DOMAIN_NAME]"
click at [632, 148] on input "[EMAIL_ADDRESS][DOMAIN_NAME]" at bounding box center [707, 144] width 155 height 9
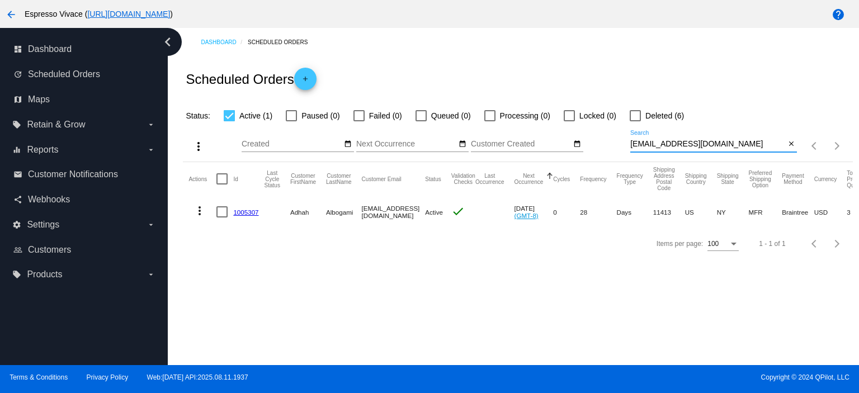
drag, startPoint x: 723, startPoint y: 148, endPoint x: 598, endPoint y: 140, distance: 125.5
click at [595, 140] on div "more_vert Aug Jan Feb Mar [DATE]" at bounding box center [517, 142] width 669 height 40
paste input "rsrramirez"
click at [632, 145] on input "[EMAIL_ADDRESS][DOMAIN_NAME]" at bounding box center [707, 144] width 155 height 9
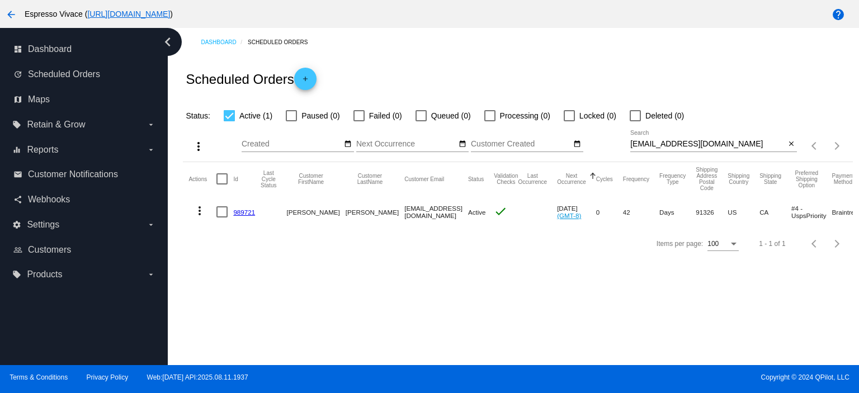
drag, startPoint x: 715, startPoint y: 144, endPoint x: 607, endPoint y: 147, distance: 108.5
click at [601, 147] on div "more_vert Aug Jan Feb Mar [DATE]" at bounding box center [517, 142] width 669 height 40
paste input "[EMAIL_ADDRESS]"
click at [634, 146] on input "[EMAIL_ADDRESS][DOMAIN_NAME]" at bounding box center [707, 144] width 155 height 9
click at [633, 146] on app-dashboard-scheduled-orders "Scheduled Orders add Status: Active (1) Paused (0) Failed (0) Queued (0) Proces…" at bounding box center [517, 157] width 669 height 203
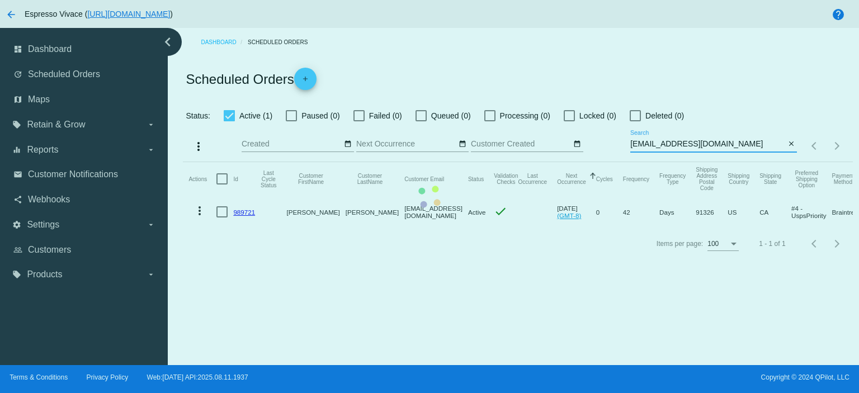
click at [631, 146] on input "[EMAIL_ADDRESS][DOMAIN_NAME]" at bounding box center [707, 144] width 155 height 9
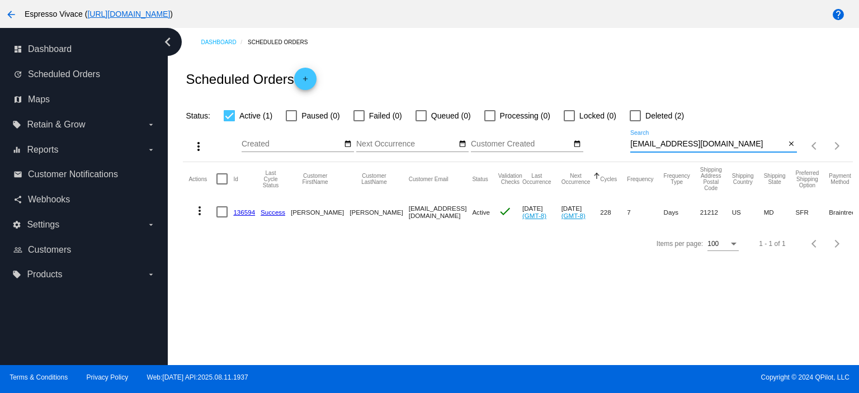
type input "[EMAIL_ADDRESS][DOMAIN_NAME]"
click at [239, 214] on link "136594" at bounding box center [244, 211] width 22 height 7
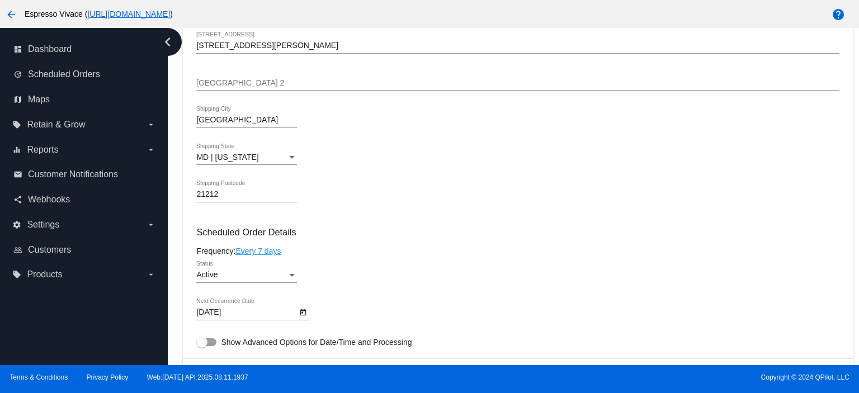
scroll to position [503, 0]
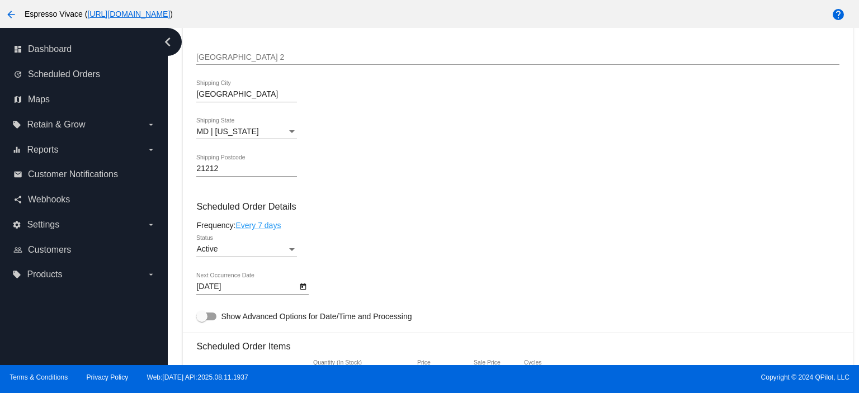
click at [243, 286] on body "arrow_back Espresso Vivace ( [URL][DOMAIN_NAME] ) help dashboard Dashboard upda…" at bounding box center [429, 196] width 859 height 393
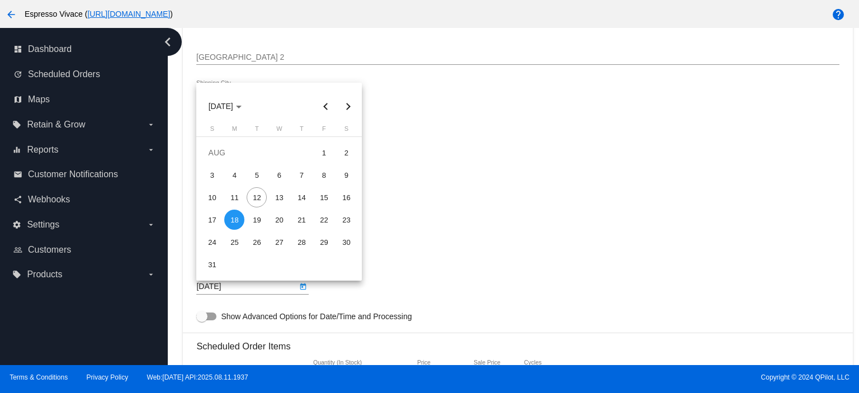
drag, startPoint x: 239, startPoint y: 222, endPoint x: 349, endPoint y: 268, distance: 118.8
click at [239, 221] on div "18" at bounding box center [234, 220] width 20 height 20
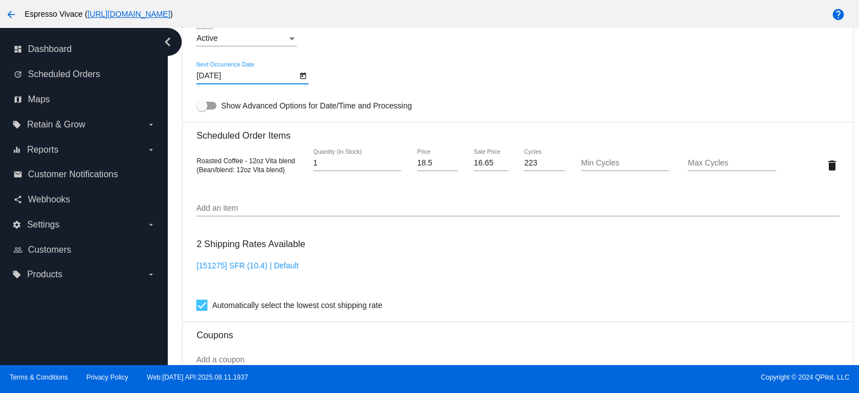
scroll to position [546, 0]
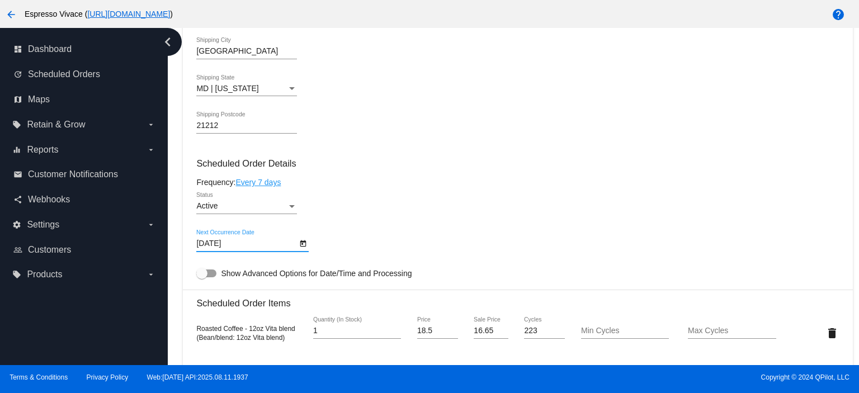
click at [217, 268] on label "Show Advanced Options for Date/Time and Processing" at bounding box center [303, 273] width 215 height 13
click at [202, 277] on input "Show Advanced Options for Date/Time and Processing" at bounding box center [201, 277] width 1 height 1
checkbox input "true"
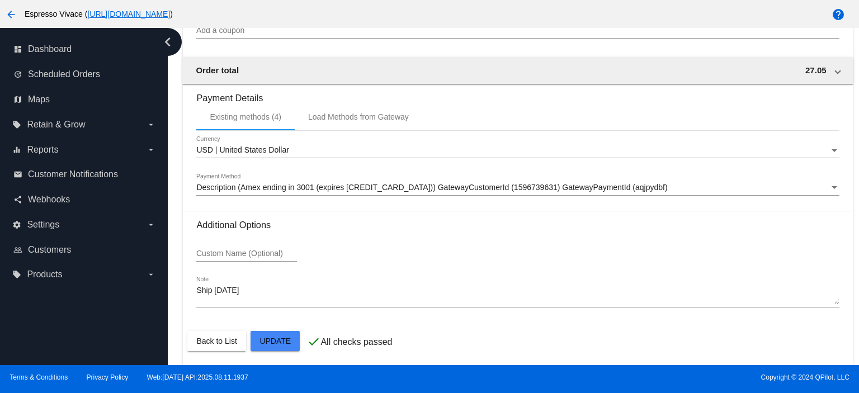
scroll to position [1302, 0]
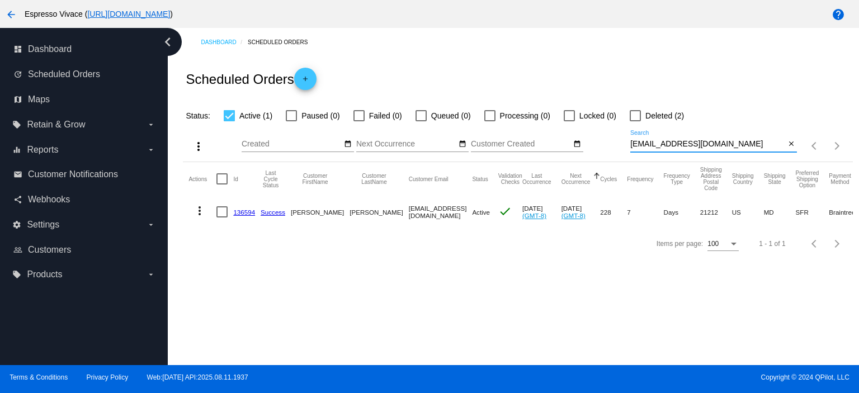
drag, startPoint x: 733, startPoint y: 140, endPoint x: 609, endPoint y: 140, distance: 124.1
click at [609, 140] on div "more_vert Aug Jan Feb Mar [DATE]" at bounding box center [517, 142] width 669 height 40
paste input "sarrasine@posteo"
click at [633, 146] on input "[EMAIL_ADDRESS][DOMAIN_NAME]" at bounding box center [707, 144] width 155 height 9
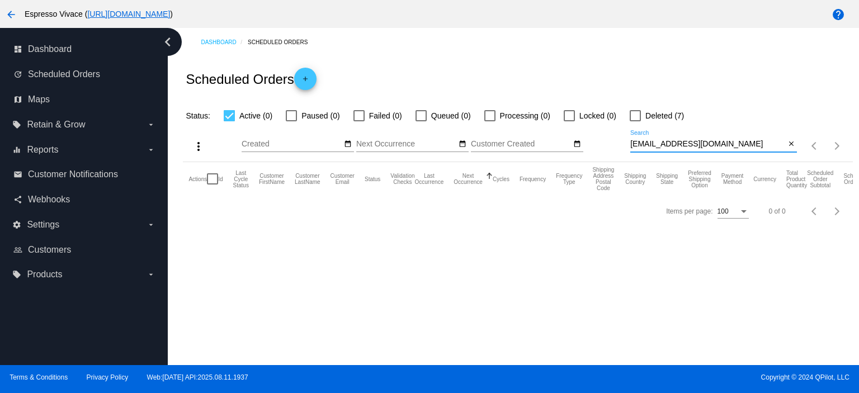
drag, startPoint x: 710, startPoint y: 144, endPoint x: 625, endPoint y: 145, distance: 85.0
click at [625, 145] on div "more_vert Aug Jan Feb Mar [DATE]" at bounding box center [517, 142] width 669 height 40
paste input "[EMAIL_ADDRESS]"
click at [633, 145] on input "[EMAIL_ADDRESS][DOMAIN_NAME]" at bounding box center [707, 144] width 155 height 9
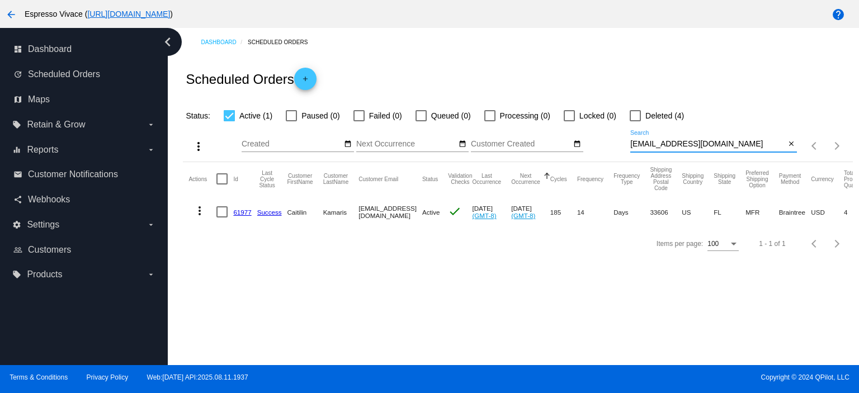
click at [591, 149] on div "more_vert Aug Jan Feb Mar [DATE]" at bounding box center [517, 142] width 669 height 40
paste input "[EMAIL_ADDRESS]"
click at [635, 148] on input "[EMAIL_ADDRESS][DOMAIN_NAME]" at bounding box center [707, 144] width 155 height 9
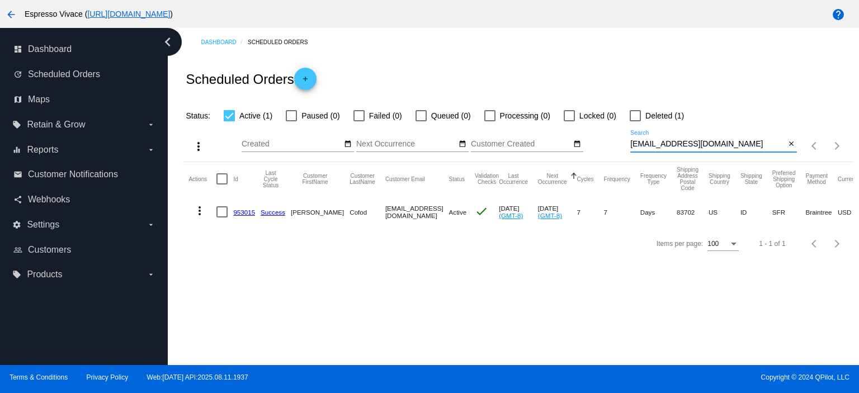
type input "[EMAIL_ADDRESS][DOMAIN_NAME]"
click at [241, 212] on link "953015" at bounding box center [244, 211] width 22 height 7
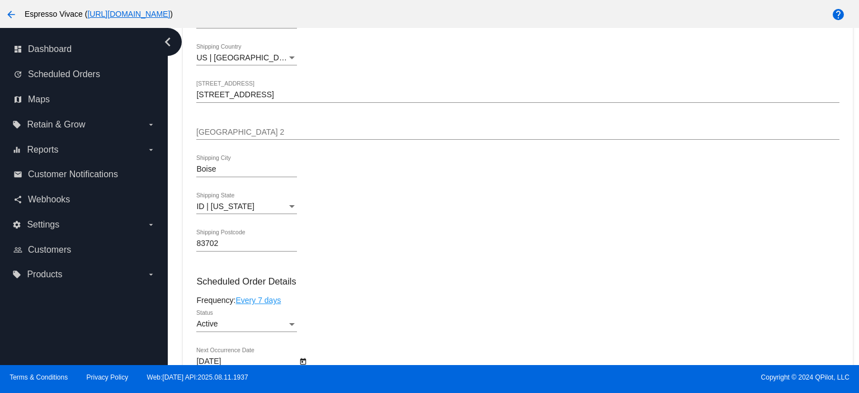
scroll to position [447, 0]
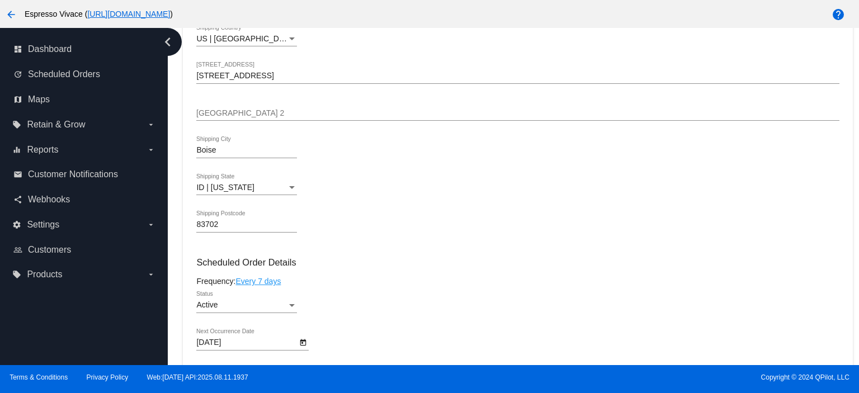
click at [254, 350] on div at bounding box center [252, 350] width 112 height 1
click at [254, 349] on div "[DATE] Next Occurrence Date" at bounding box center [246, 340] width 101 height 22
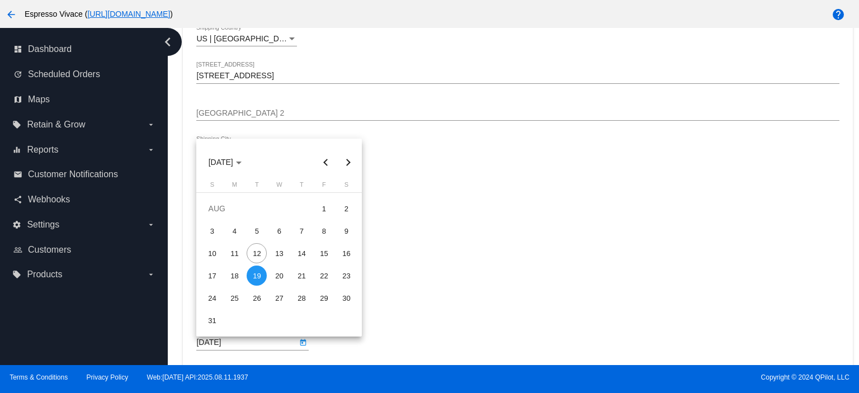
click at [254, 347] on div at bounding box center [429, 196] width 859 height 393
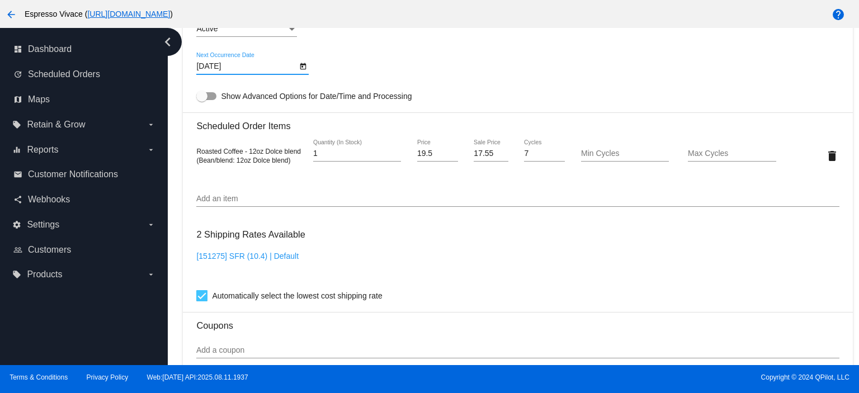
scroll to position [658, 0]
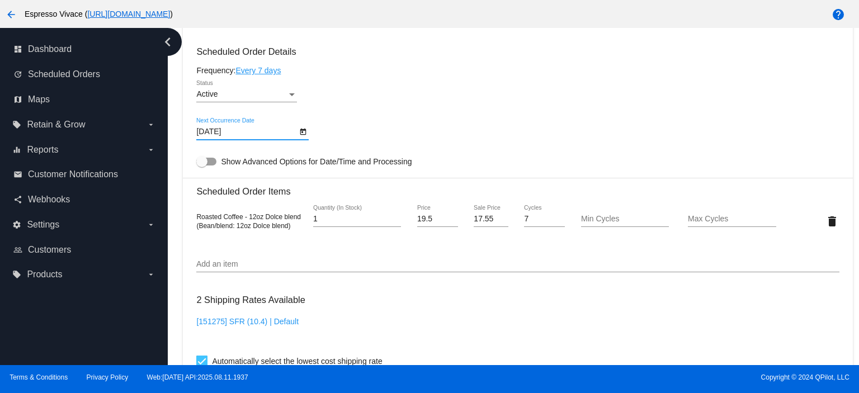
click at [238, 136] on input "[DATE]" at bounding box center [246, 131] width 101 height 9
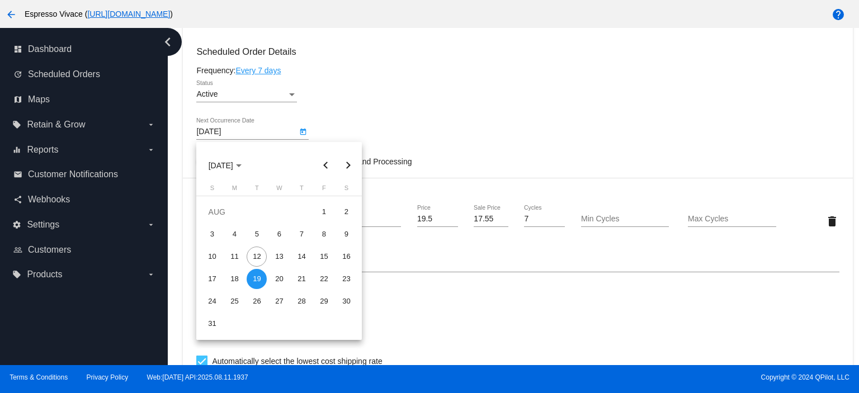
click at [255, 278] on div "19" at bounding box center [257, 279] width 20 height 20
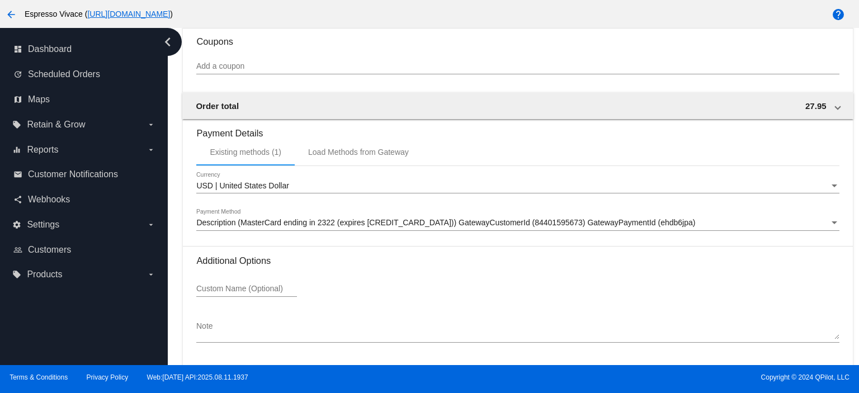
scroll to position [1049, 0]
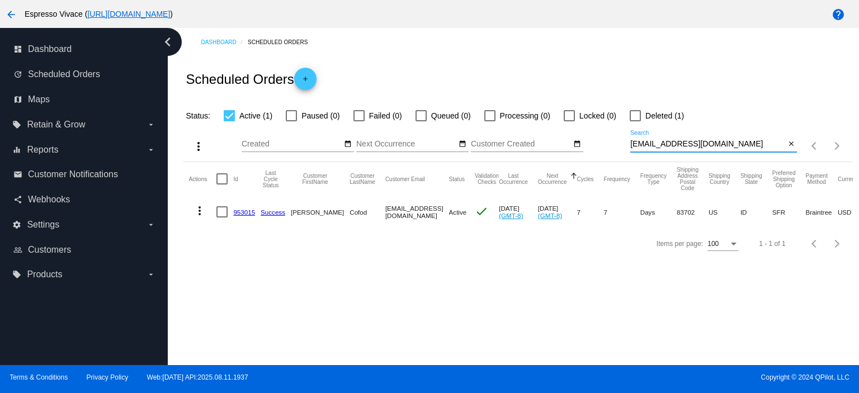
drag, startPoint x: 712, startPoint y: 145, endPoint x: 624, endPoint y: 149, distance: 87.8
click at [624, 149] on div "more_vert Aug Jan Feb Mar [DATE]" at bounding box center [517, 142] width 669 height 40
paste input "[EMAIL_ADDRESS]"
click at [631, 145] on input "[EMAIL_ADDRESS][DOMAIN_NAME]" at bounding box center [707, 144] width 155 height 9
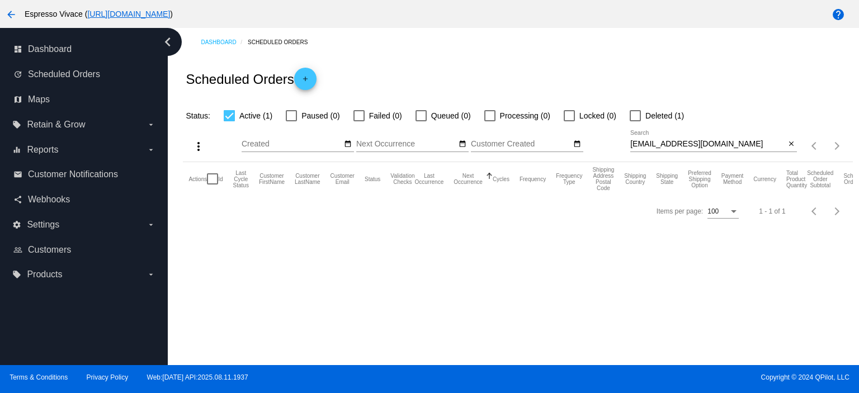
click at [631, 145] on app-dashboard-scheduled-orders "Scheduled Orders add Status: Active (1) Paused (0) Failed (0) Queued (0) Proces…" at bounding box center [517, 141] width 669 height 170
click at [631, 146] on input "[EMAIL_ADDRESS][DOMAIN_NAME]" at bounding box center [707, 144] width 155 height 9
click at [633, 145] on input "[EMAIL_ADDRESS][DOMAIN_NAME]" at bounding box center [707, 144] width 155 height 9
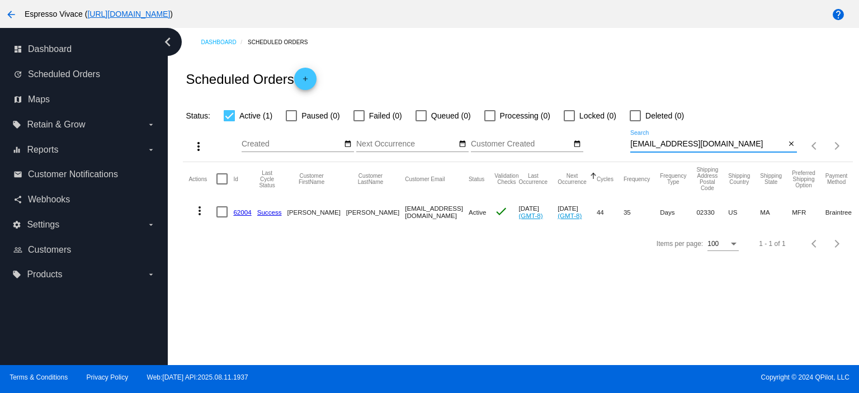
drag, startPoint x: 717, startPoint y: 144, endPoint x: 584, endPoint y: 141, distance: 133.6
click at [584, 141] on div "more_vert Aug Jan Feb Mar [DATE]" at bounding box center [517, 142] width 669 height 40
paste input "[EMAIL_ADDRESS]"
click at [632, 142] on input "[EMAIL_ADDRESS][DOMAIN_NAME]" at bounding box center [707, 144] width 155 height 9
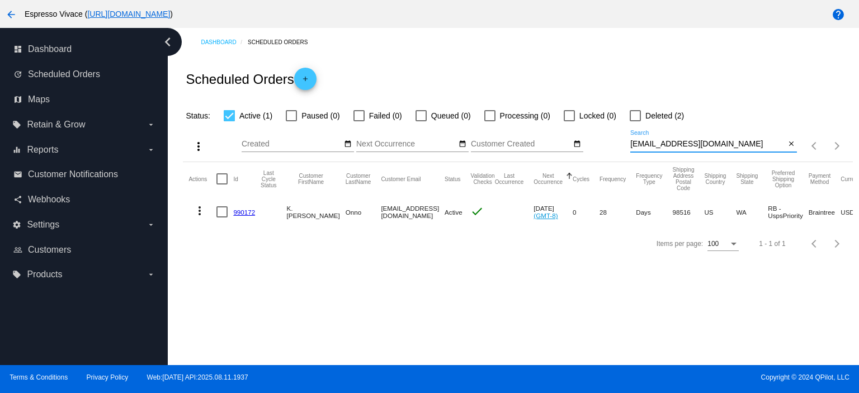
type input "[EMAIL_ADDRESS][DOMAIN_NAME]"
click at [249, 216] on mat-cell "990172" at bounding box center [246, 212] width 27 height 32
click at [248, 212] on link "990172" at bounding box center [244, 211] width 22 height 7
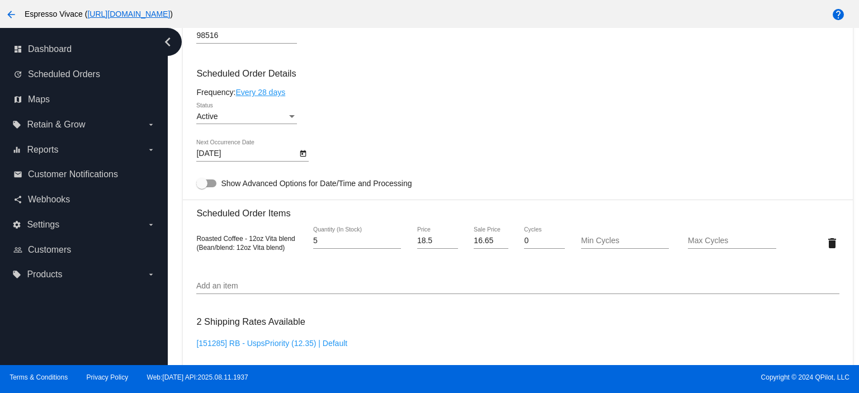
scroll to position [503, 0]
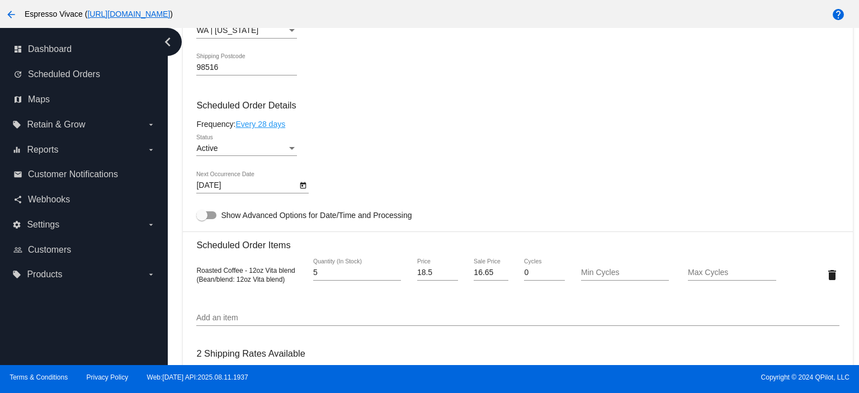
click at [260, 189] on body "arrow_back Espresso Vivace ( [URL][DOMAIN_NAME] ) help dashboard Dashboard upda…" at bounding box center [429, 196] width 859 height 393
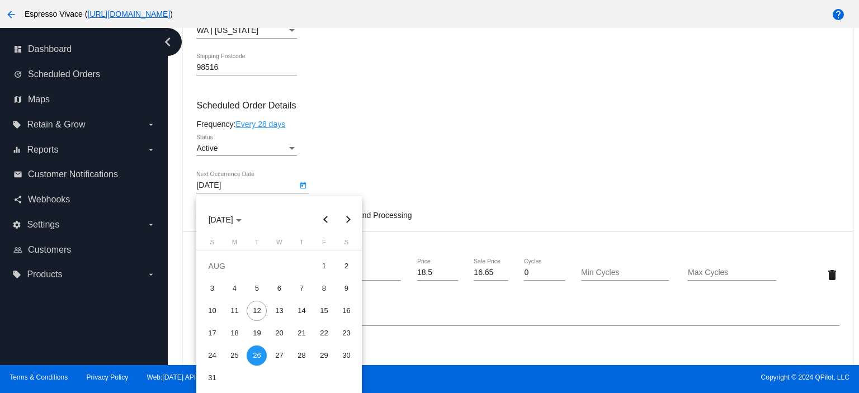
click at [252, 357] on div "26" at bounding box center [257, 355] width 20 height 20
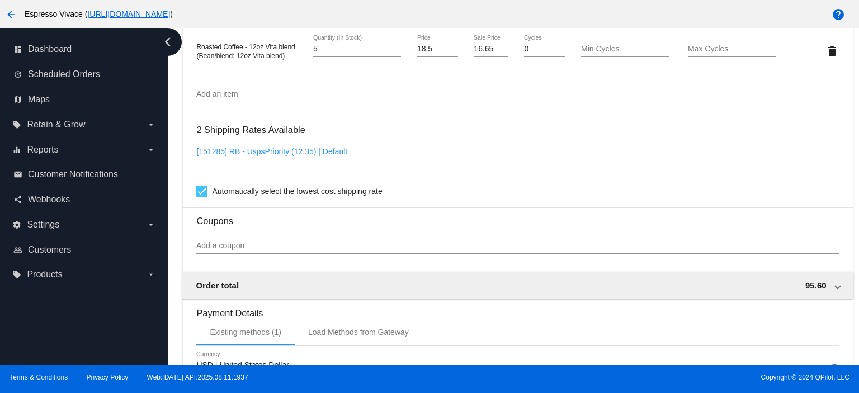
scroll to position [559, 0]
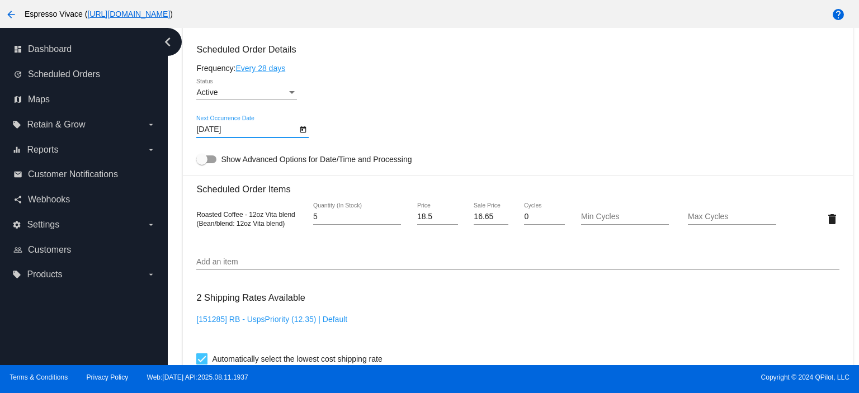
click at [209, 158] on div at bounding box center [206, 159] width 20 height 8
click at [202, 163] on input "Show Advanced Options for Date/Time and Processing" at bounding box center [201, 163] width 1 height 1
checkbox input "true"
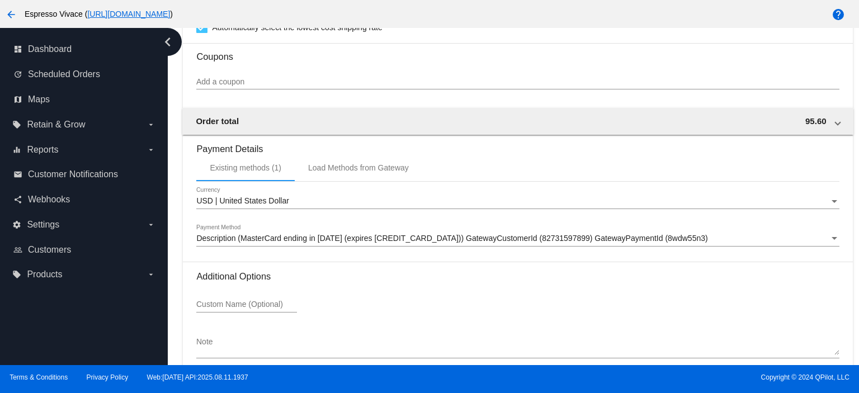
scroll to position [1201, 0]
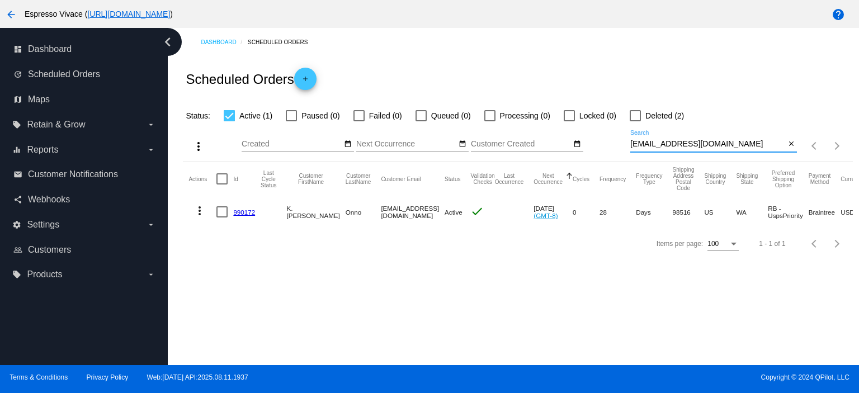
drag, startPoint x: 723, startPoint y: 146, endPoint x: 631, endPoint y: 143, distance: 92.3
click at [623, 143] on div "more_vert Aug Jan Feb Mar [DATE]" at bounding box center [517, 142] width 669 height 40
paste input "jgerman808"
drag, startPoint x: 635, startPoint y: 142, endPoint x: 633, endPoint y: 148, distance: 6.0
click at [634, 144] on input "[EMAIL_ADDRESS][DOMAIN_NAME]" at bounding box center [707, 144] width 155 height 9
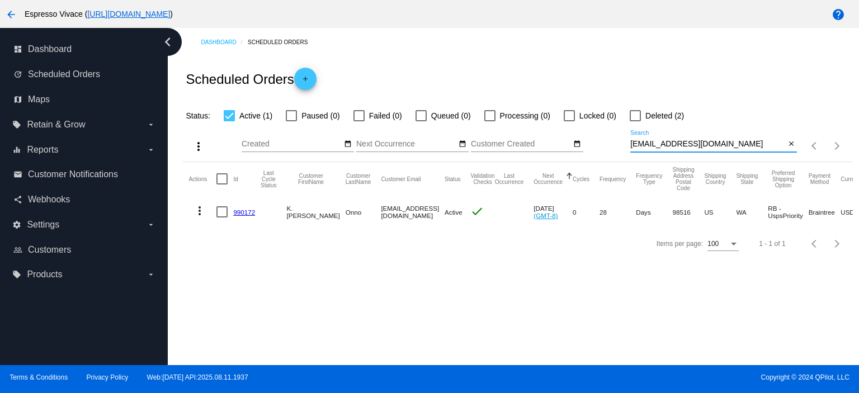
click at [632, 143] on input "[EMAIL_ADDRESS][DOMAIN_NAME]" at bounding box center [707, 144] width 155 height 9
drag, startPoint x: 719, startPoint y: 144, endPoint x: 631, endPoint y: 145, distance: 88.9
click at [631, 145] on input "[EMAIL_ADDRESS][DOMAIN_NAME]" at bounding box center [707, 144] width 155 height 9
paste input "marksainsbury999"
click at [628, 146] on div "Aug Jan Feb Mar Apr Su Mo" at bounding box center [435, 146] width 388 height 32
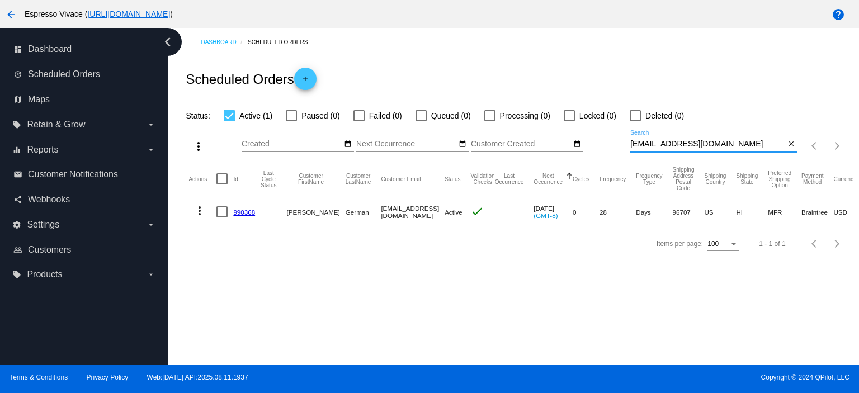
click at [632, 145] on input "[EMAIL_ADDRESS][DOMAIN_NAME]" at bounding box center [707, 144] width 155 height 9
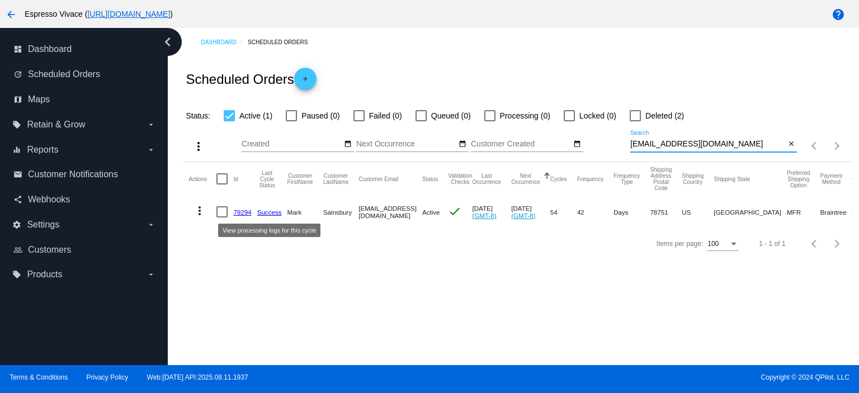
type input "[EMAIL_ADDRESS][DOMAIN_NAME]"
click at [240, 214] on link "79294" at bounding box center [242, 211] width 18 height 7
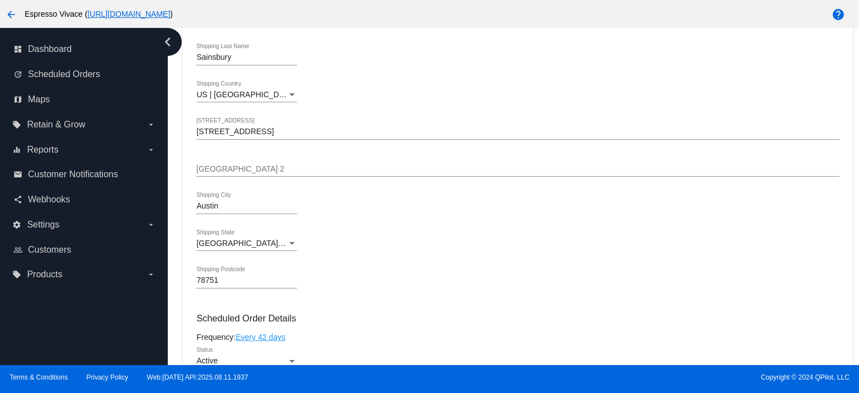
scroll to position [503, 0]
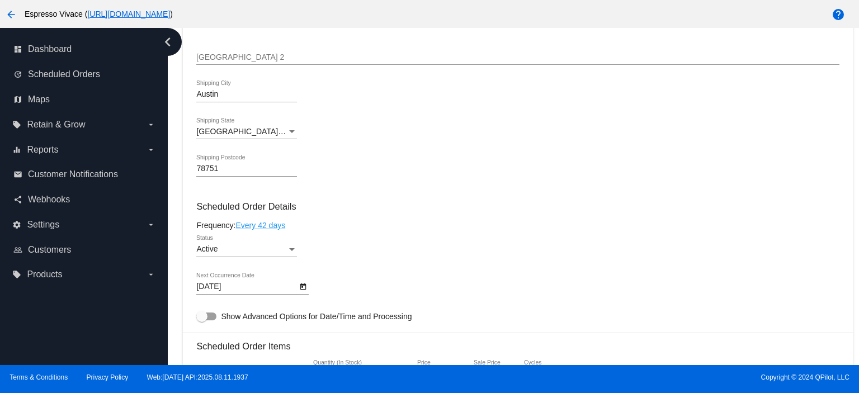
click at [238, 283] on div "[DATE] Next Occurrence Date" at bounding box center [246, 284] width 101 height 22
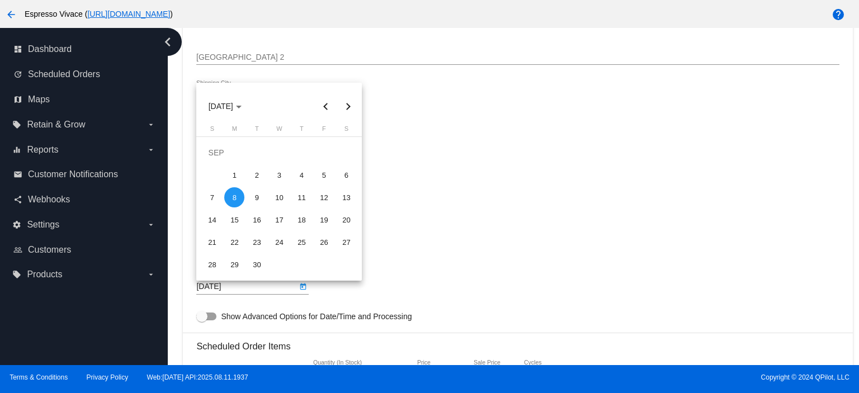
click at [241, 198] on div "8" at bounding box center [234, 197] width 20 height 20
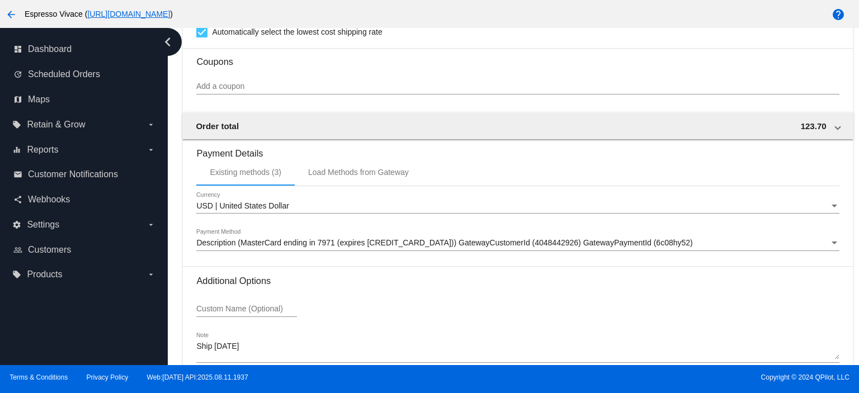
scroll to position [1049, 0]
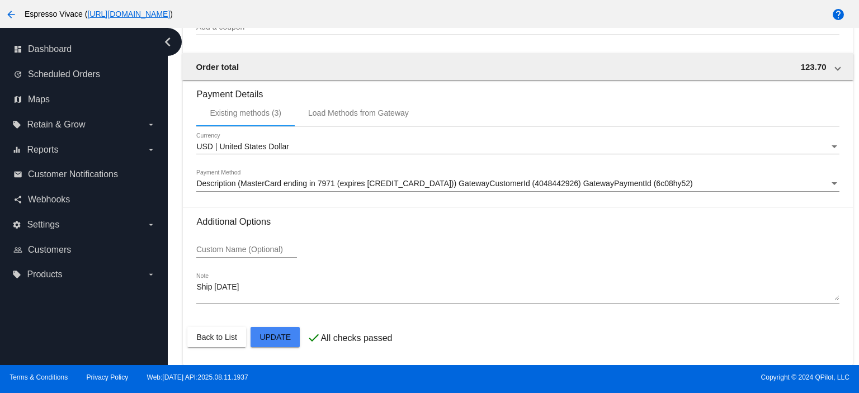
click at [234, 326] on mat-card-actions "Back to List Update" at bounding box center [517, 337] width 660 height 29
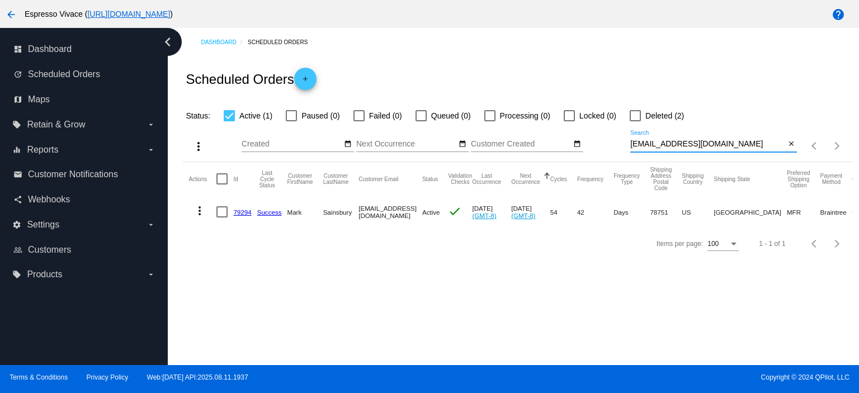
drag, startPoint x: 750, startPoint y: 144, endPoint x: 623, endPoint y: 136, distance: 127.1
click at [623, 136] on div "more_vert Aug Jan Feb Mar [DATE]" at bounding box center [517, 142] width 669 height 40
paste input "[PERSON_NAME].[PERSON_NAME]"
click at [634, 146] on input "[PERSON_NAME][EMAIL_ADDRESS][PERSON_NAME][DOMAIN_NAME]" at bounding box center [707, 144] width 155 height 9
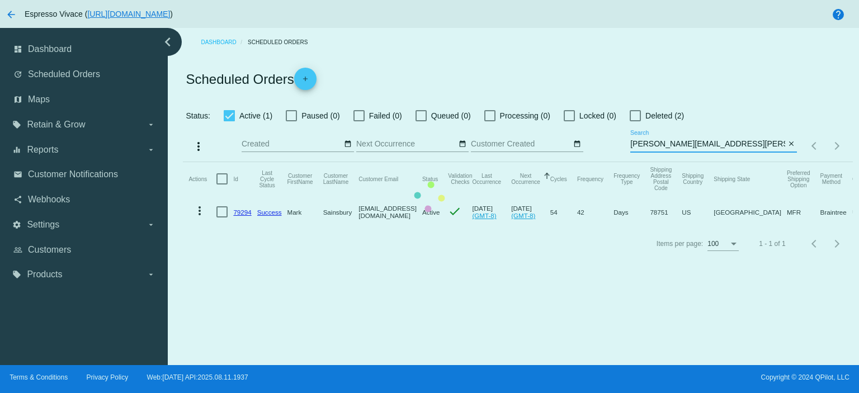
click at [632, 146] on app-dashboard-scheduled-orders "Scheduled Orders add Status: Active (1) Paused (0) Failed (0) Queued (0) Proces…" at bounding box center [517, 157] width 669 height 203
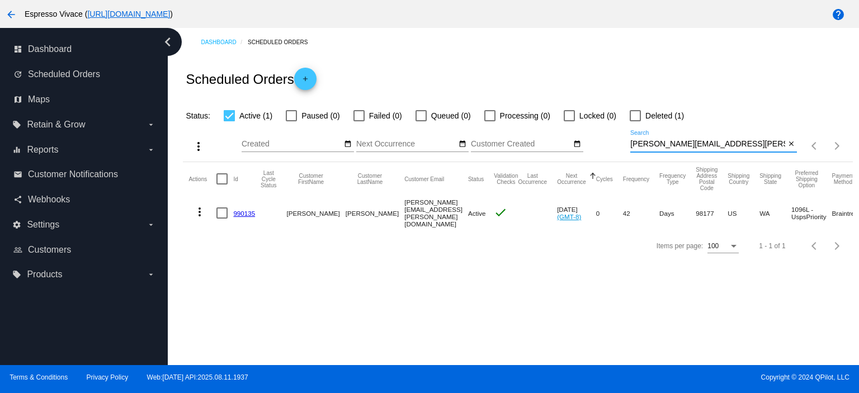
drag, startPoint x: 689, startPoint y: 143, endPoint x: 626, endPoint y: 135, distance: 63.6
click at [626, 135] on div "more_vert Aug Jan Feb Mar [DATE]" at bounding box center [517, 142] width 669 height 40
paste input "markcallon"
click at [634, 143] on input "[EMAIL_ADDRESS][DOMAIN_NAME]" at bounding box center [707, 144] width 155 height 9
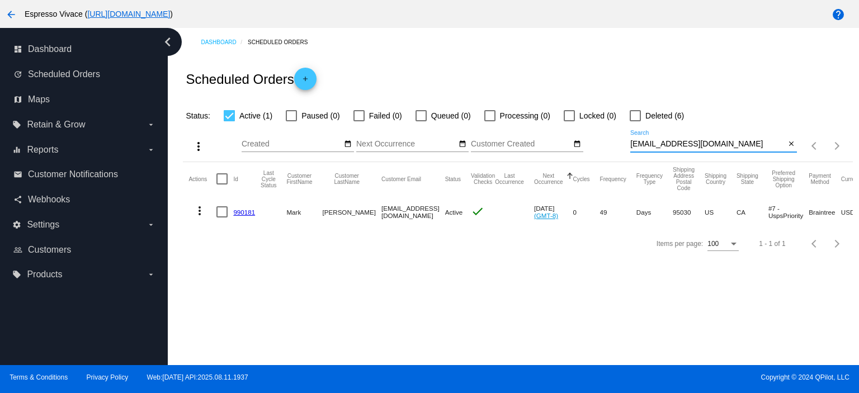
type input "[EMAIL_ADDRESS][DOMAIN_NAME]"
click at [241, 215] on link "990181" at bounding box center [244, 211] width 22 height 7
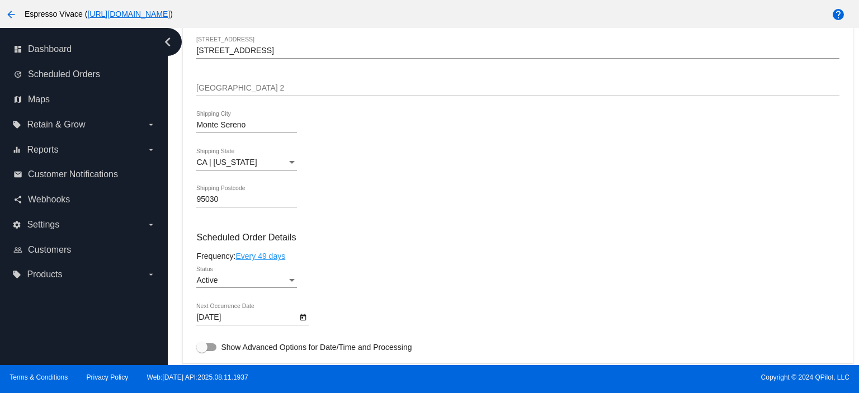
scroll to position [447, 0]
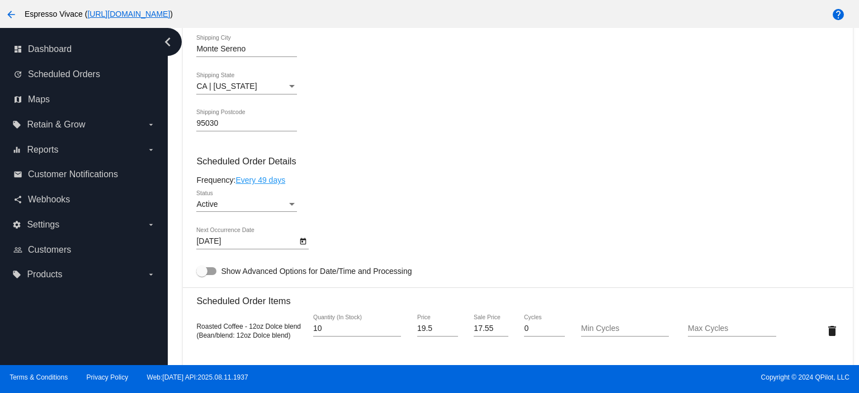
click at [235, 245] on body "arrow_back Espresso Vivace ( [URL][DOMAIN_NAME] ) help dashboard Dashboard upda…" at bounding box center [429, 196] width 859 height 393
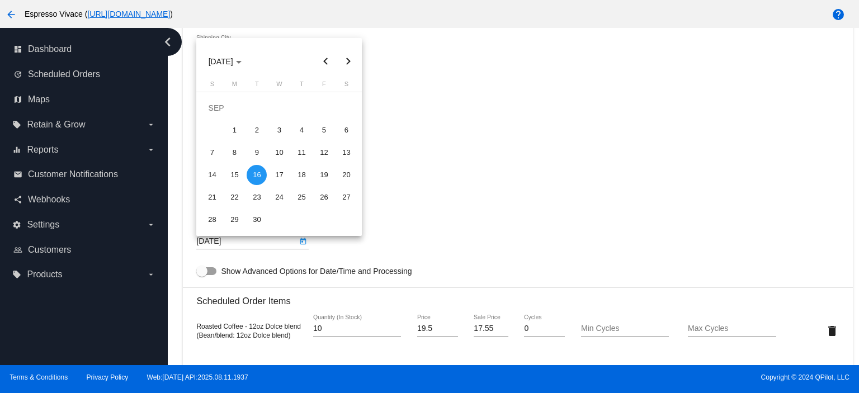
click at [262, 178] on div "16" at bounding box center [257, 175] width 20 height 20
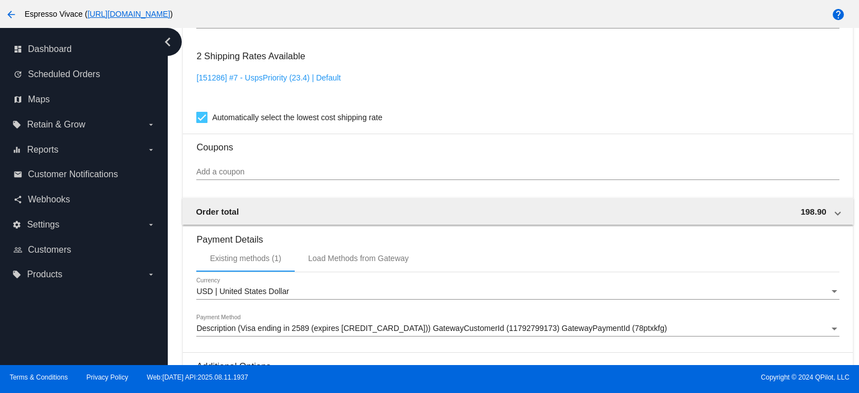
scroll to position [949, 0]
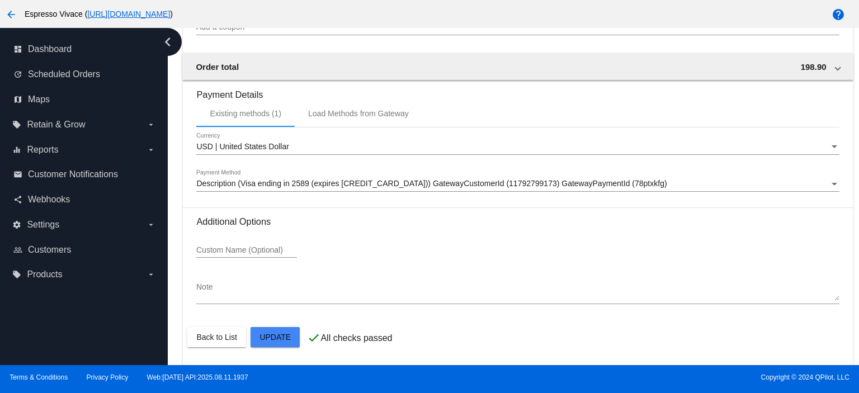
click at [226, 326] on mat-card-actions "Back to List Update" at bounding box center [517, 337] width 660 height 29
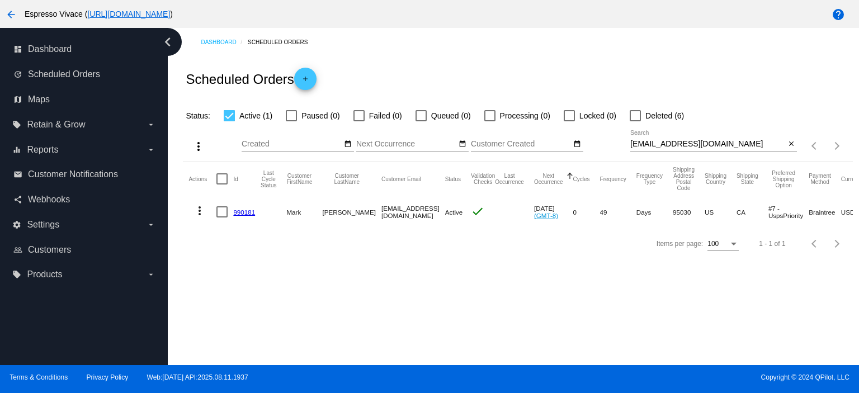
drag, startPoint x: 722, startPoint y: 144, endPoint x: 596, endPoint y: 130, distance: 126.5
click at [596, 130] on div "more_vert Aug Jan Feb Mar [DATE]" at bounding box center [517, 142] width 669 height 40
paste input "Jglieber"
click at [632, 146] on input "[EMAIL_ADDRESS][DOMAIN_NAME]" at bounding box center [707, 144] width 155 height 9
type input "[EMAIL_ADDRESS][DOMAIN_NAME]"
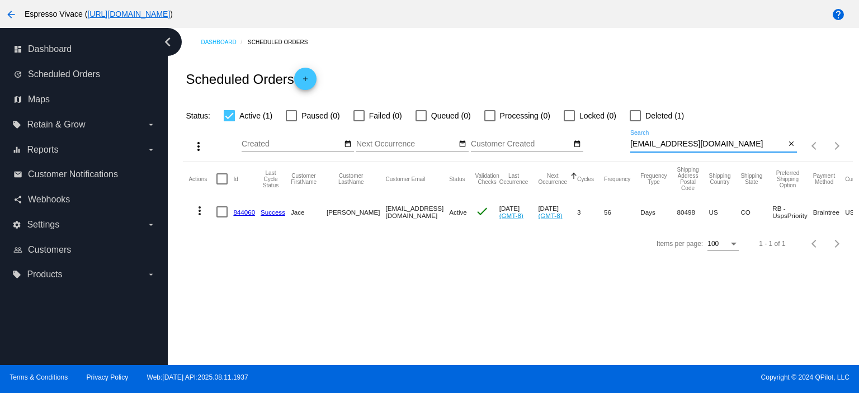
click at [253, 212] on link "844060" at bounding box center [244, 211] width 22 height 7
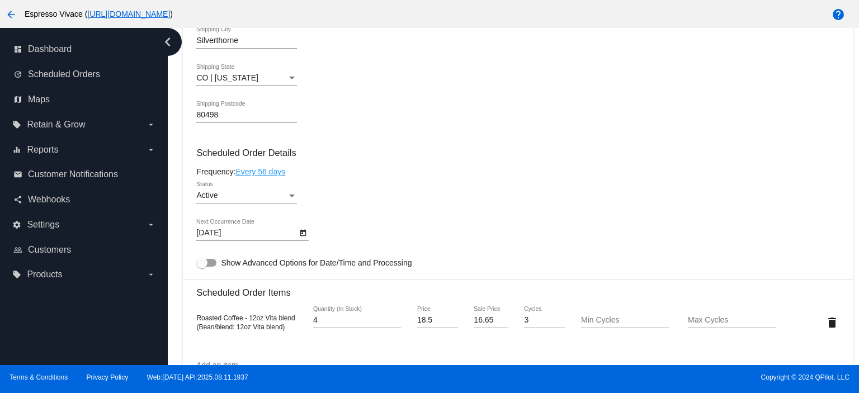
scroll to position [559, 0]
click at [246, 233] on body "arrow_back Espresso Vivace ( [URL][DOMAIN_NAME] ) help dashboard Dashboard upda…" at bounding box center [429, 196] width 859 height 393
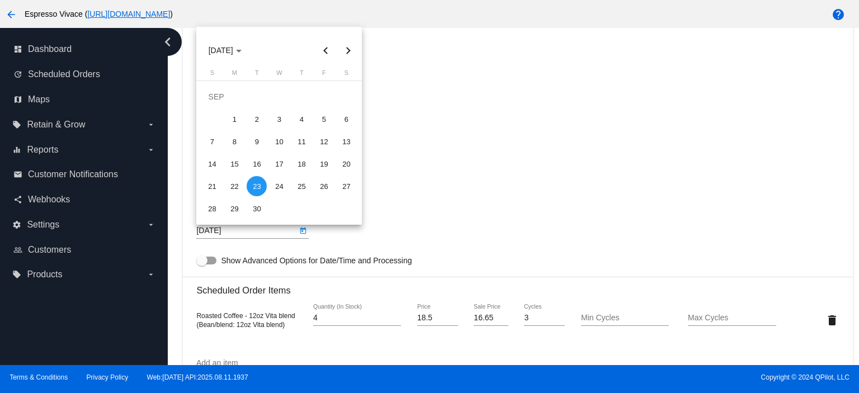
click at [256, 186] on div "23" at bounding box center [257, 186] width 20 height 20
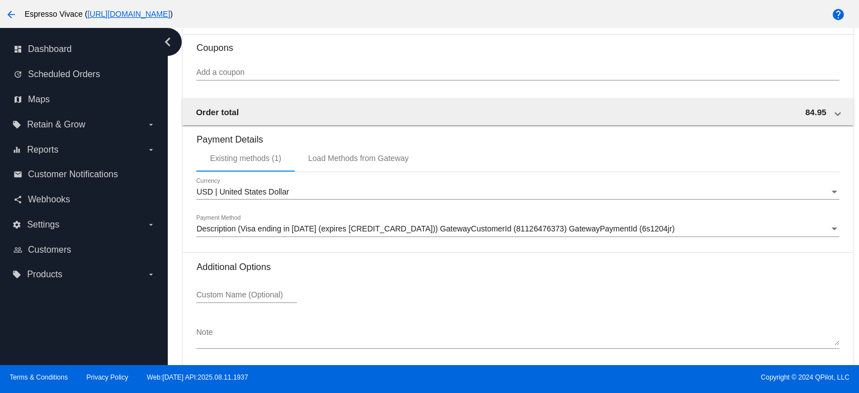
scroll to position [1049, 0]
